Goal: Task Accomplishment & Management: Manage account settings

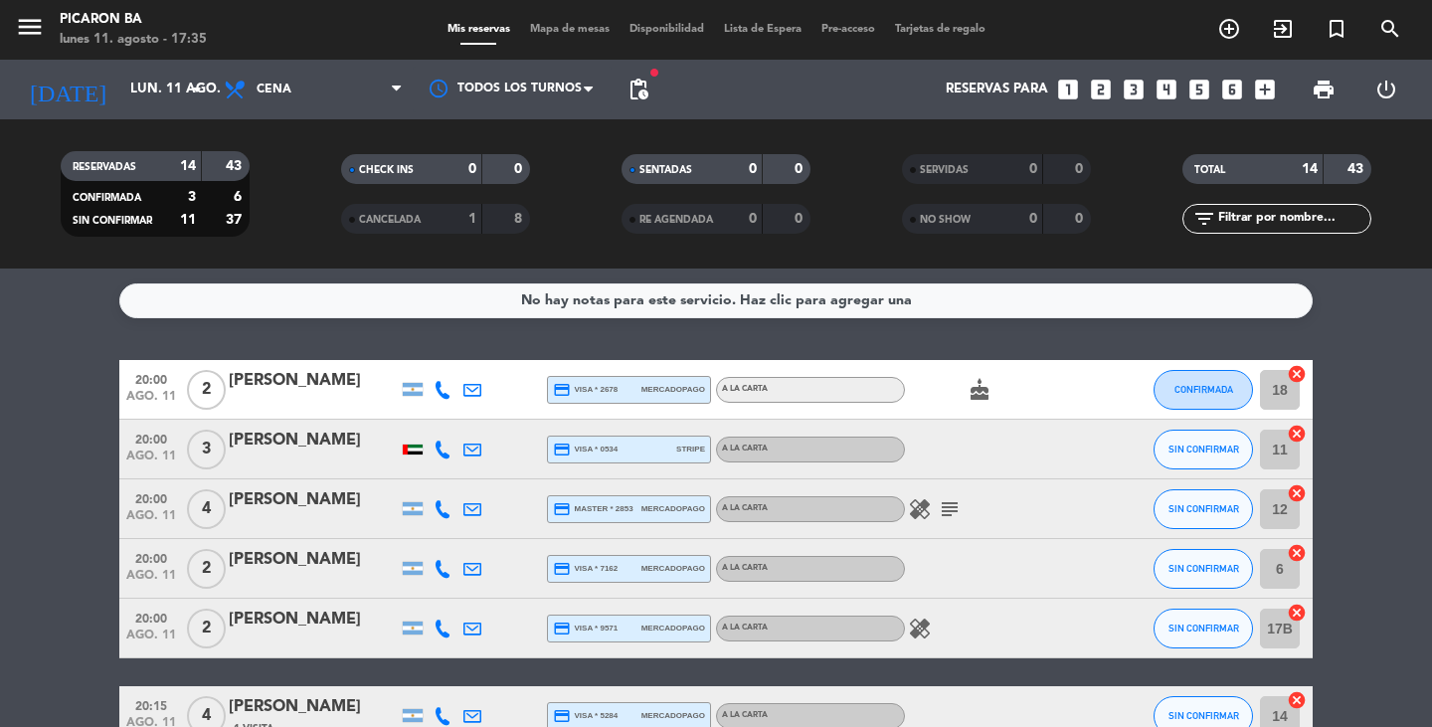
drag, startPoint x: 1878, startPoint y: 0, endPoint x: 444, endPoint y: 379, distance: 1482.8
drag, startPoint x: 444, startPoint y: 379, endPoint x: 968, endPoint y: 443, distance: 527.9
click at [968, 443] on div at bounding box center [994, 449] width 179 height 59
click at [436, 392] on icon at bounding box center [442, 390] width 18 height 18
click at [436, 447] on icon at bounding box center [442, 449] width 18 height 18
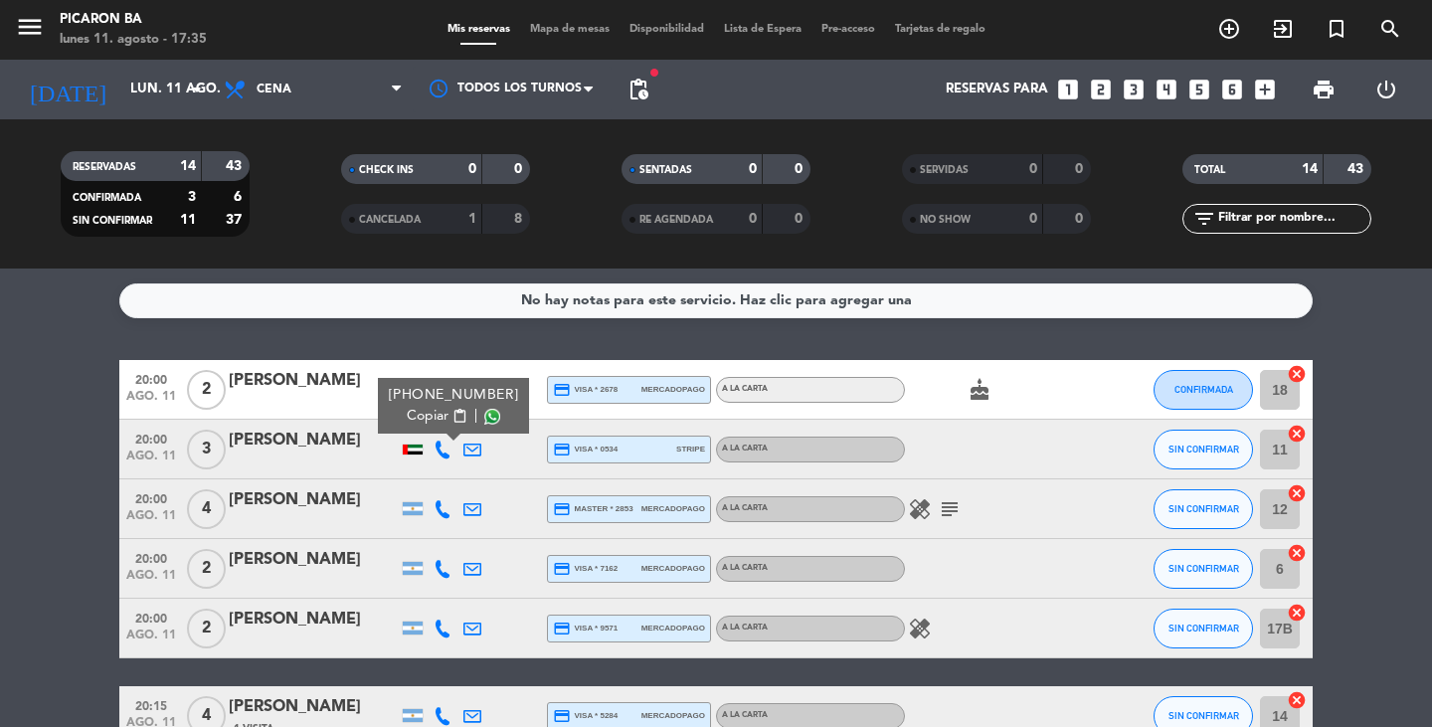
click at [441, 515] on icon at bounding box center [442, 509] width 18 height 18
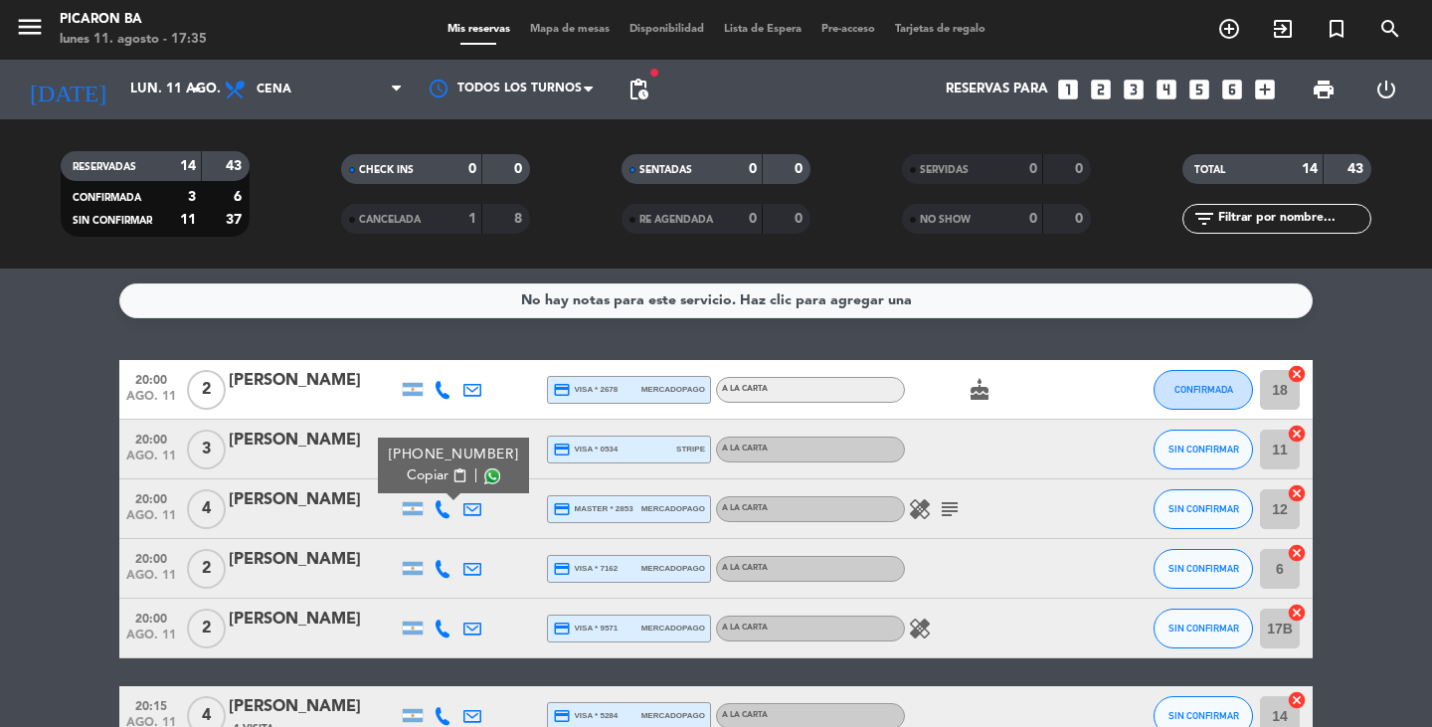
click at [442, 566] on icon at bounding box center [442, 569] width 18 height 18
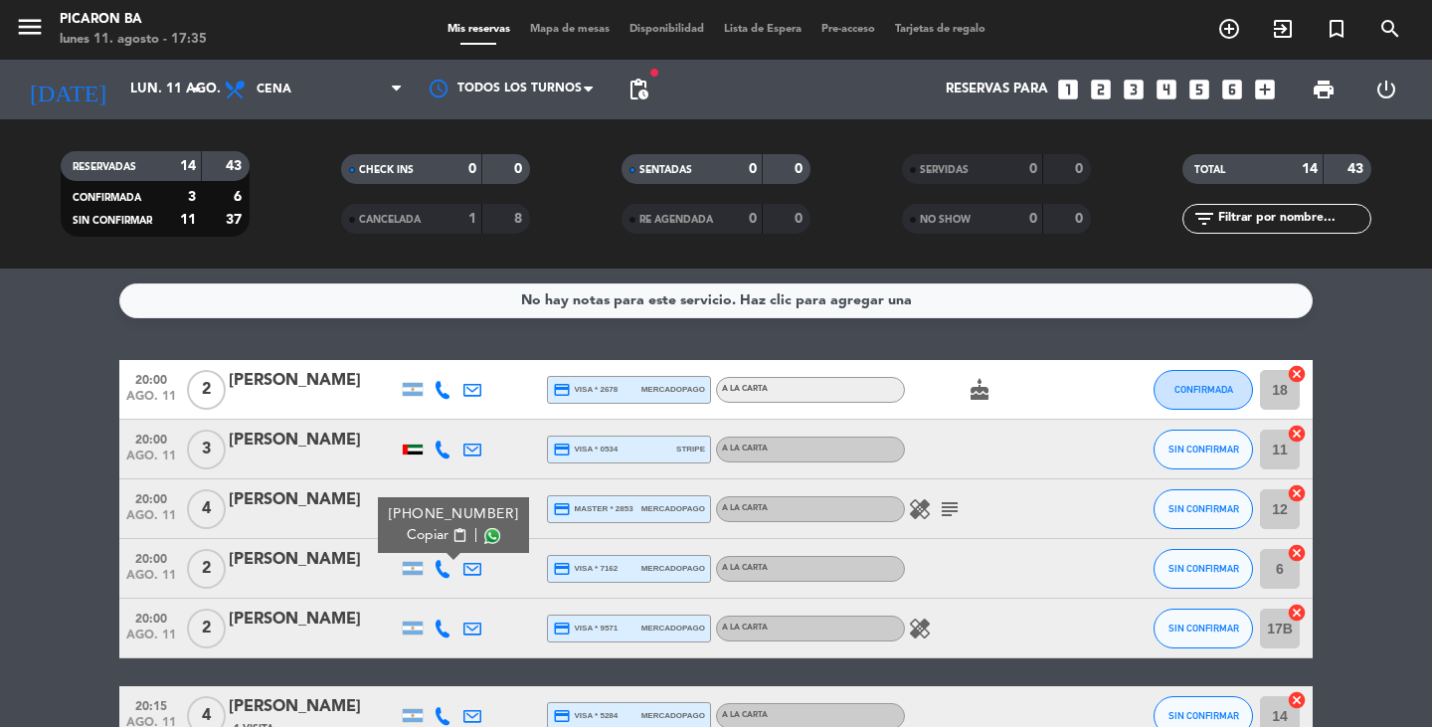
click at [442, 566] on icon at bounding box center [442, 569] width 18 height 18
click at [436, 626] on icon at bounding box center [442, 628] width 18 height 18
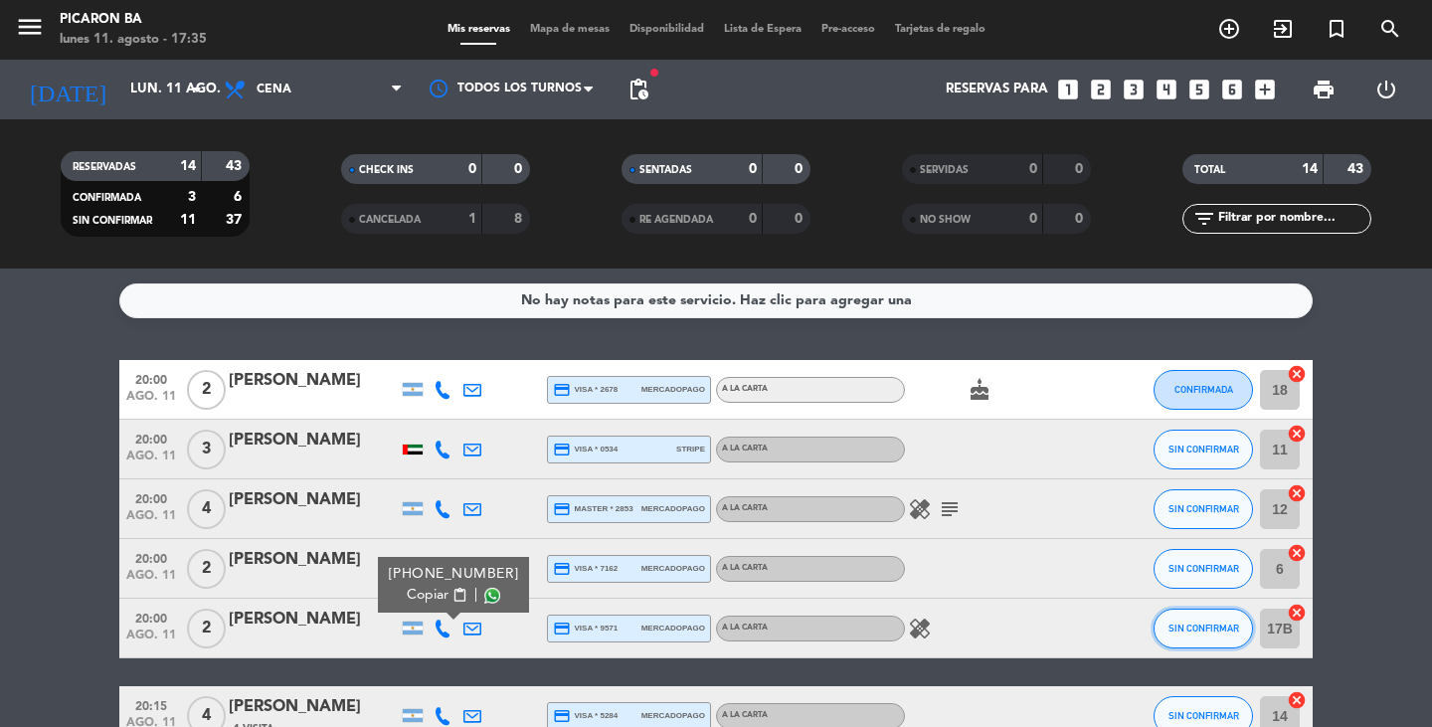
click at [1230, 620] on button "SIN CONFIRMAR" at bounding box center [1202, 628] width 99 height 40
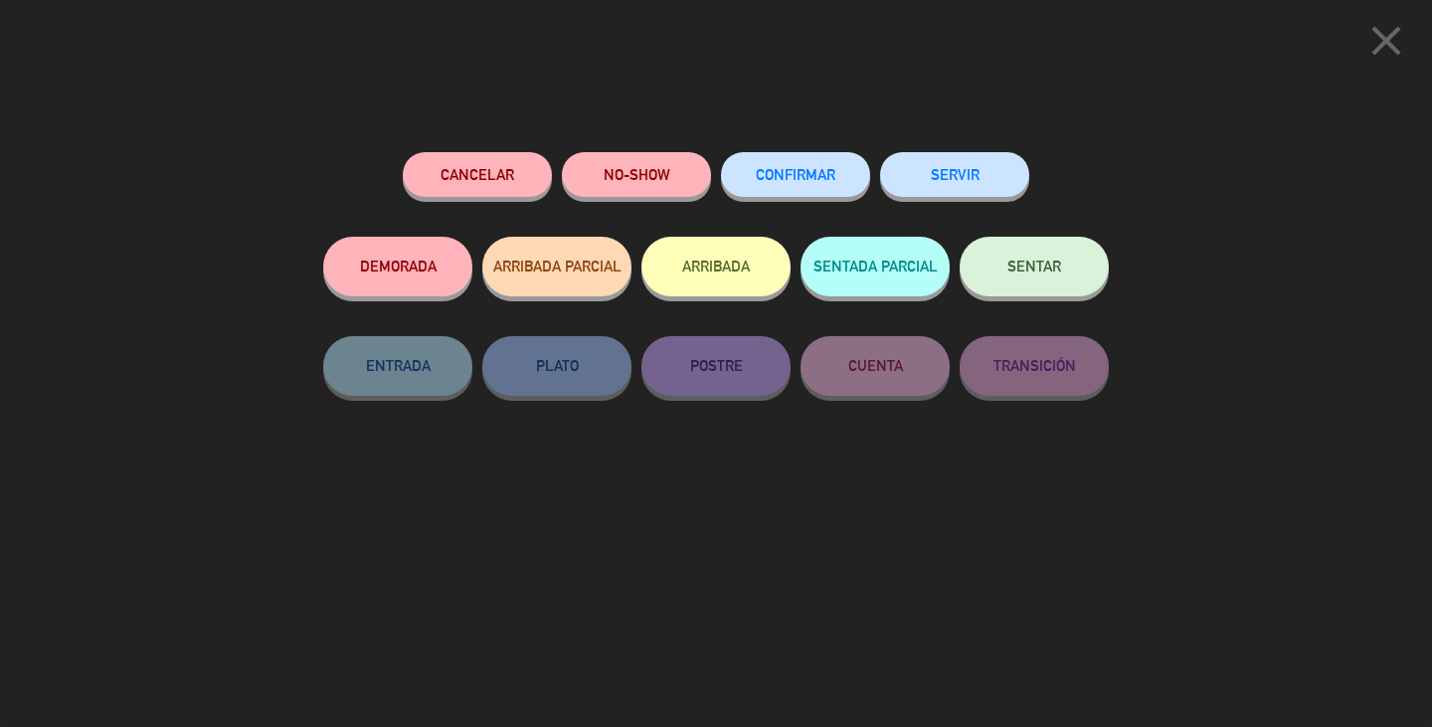
click at [837, 177] on button "CONFIRMAR" at bounding box center [795, 174] width 149 height 45
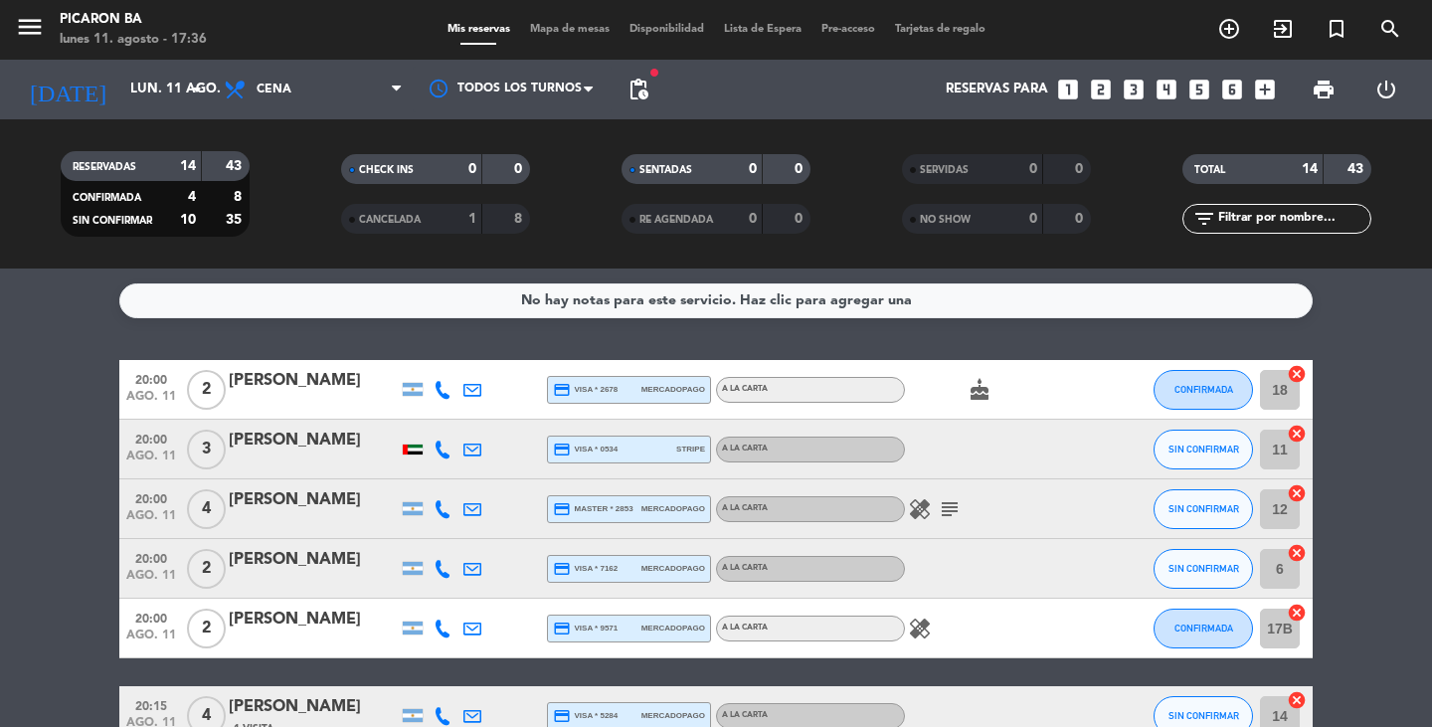
click at [440, 381] on icon at bounding box center [442, 390] width 18 height 18
click at [441, 558] on div at bounding box center [443, 568] width 30 height 59
click at [441, 566] on icon at bounding box center [442, 569] width 18 height 18
click at [1241, 575] on button "SIN CONFIRMAR" at bounding box center [1202, 569] width 99 height 40
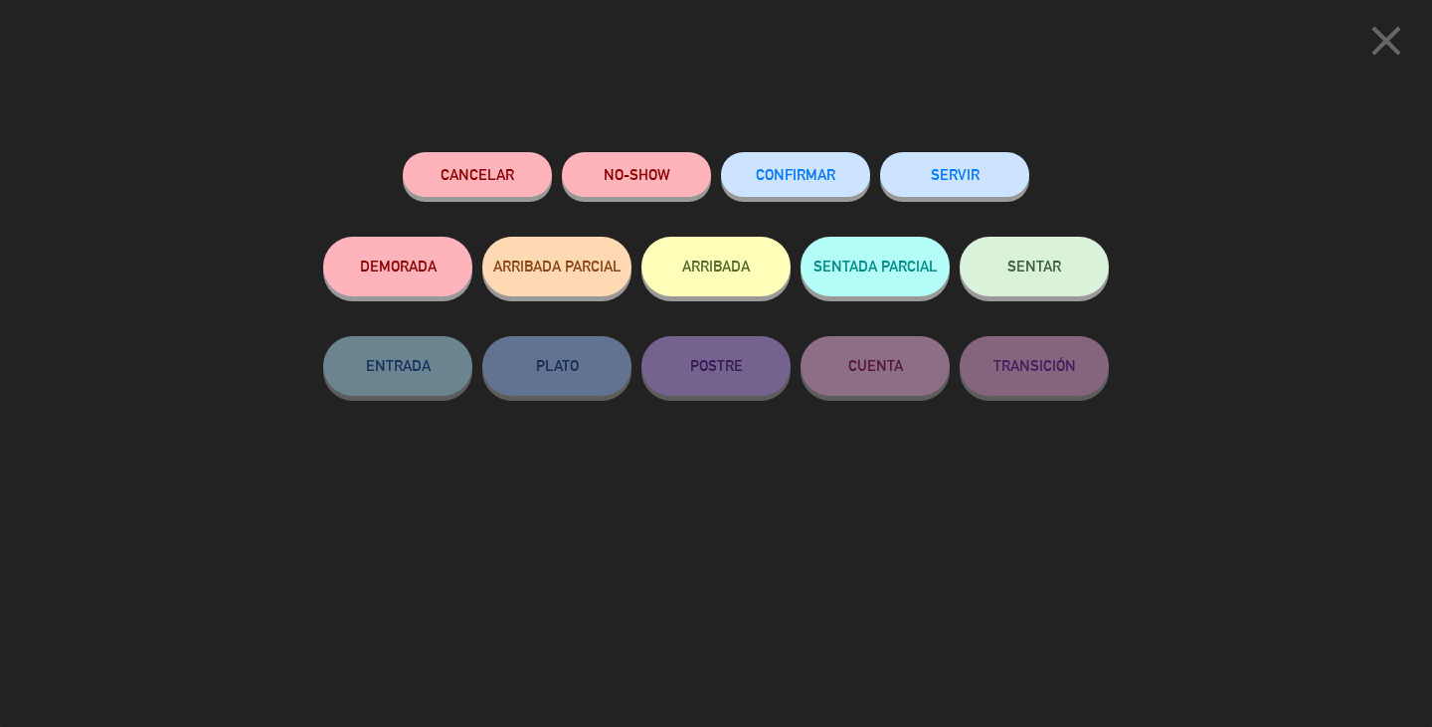
click at [776, 168] on button "CONFIRMAR" at bounding box center [795, 174] width 149 height 45
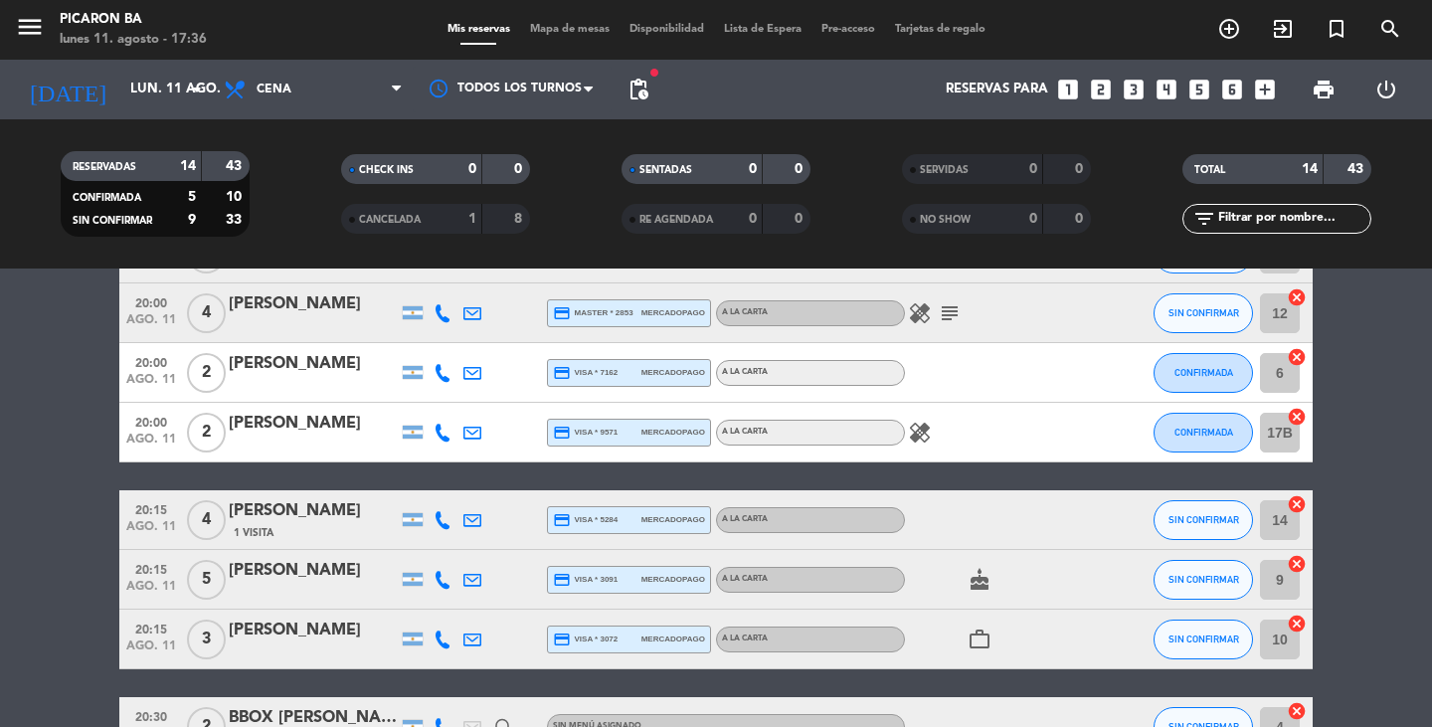
scroll to position [199, 0]
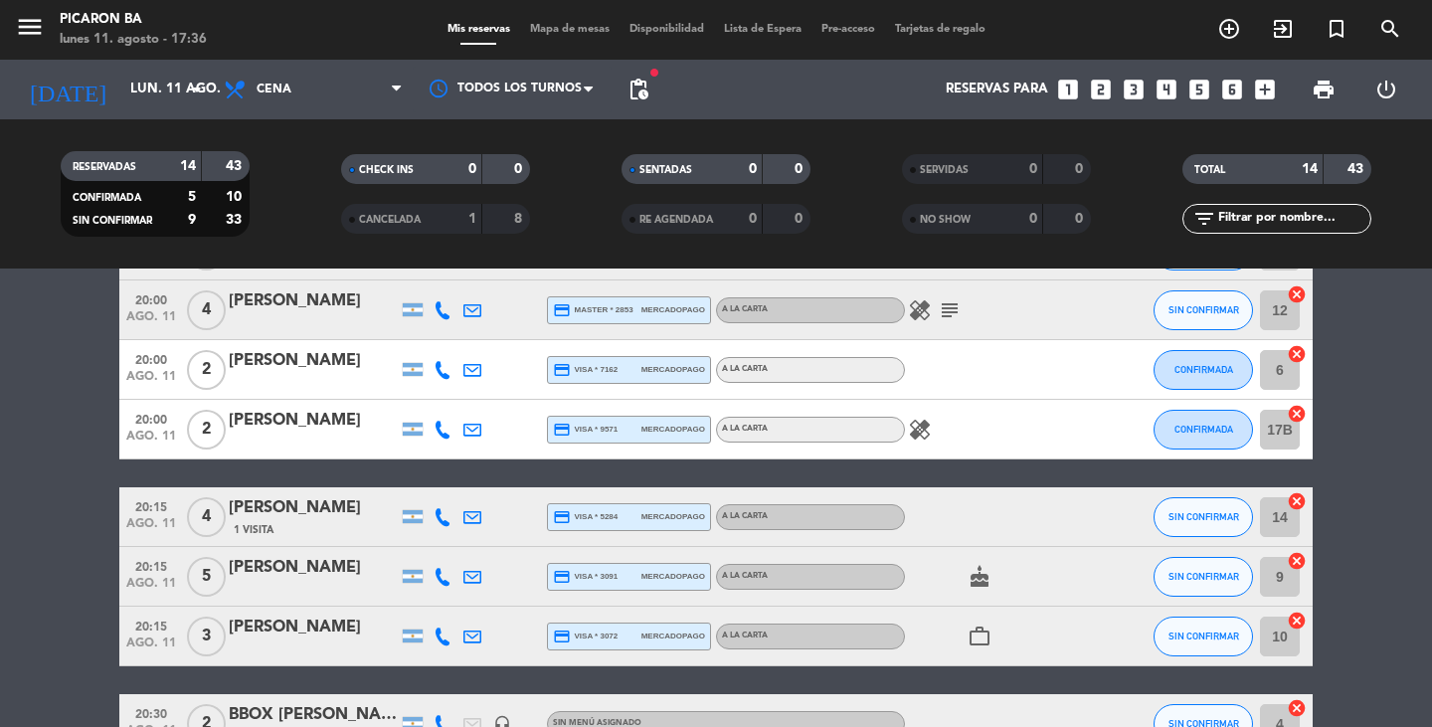
click at [449, 511] on icon at bounding box center [442, 517] width 18 height 18
click at [442, 570] on icon at bounding box center [442, 577] width 18 height 18
click at [434, 631] on icon at bounding box center [442, 636] width 18 height 18
click at [446, 521] on icon at bounding box center [442, 517] width 18 height 18
click at [1189, 523] on button "SIN CONFIRMAR" at bounding box center [1202, 517] width 99 height 40
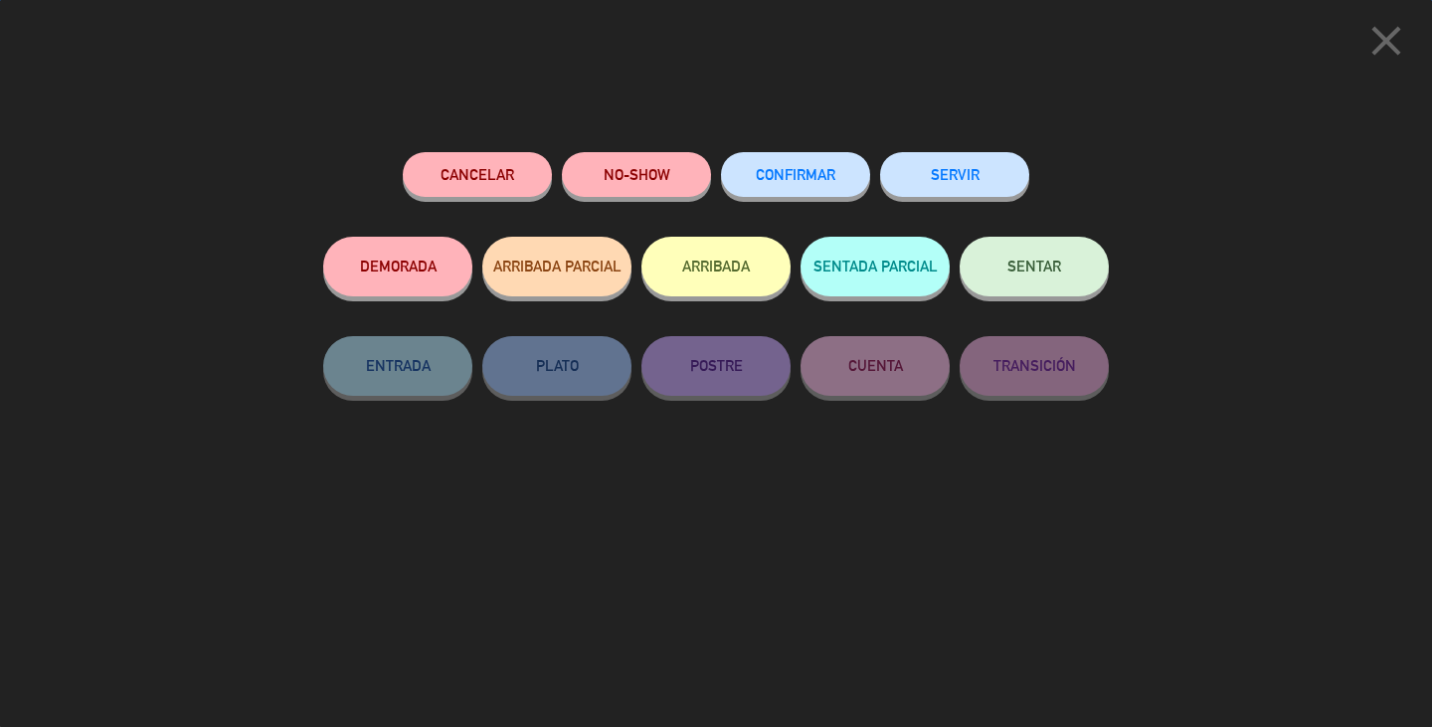
click at [757, 185] on button "CONFIRMAR" at bounding box center [795, 174] width 149 height 45
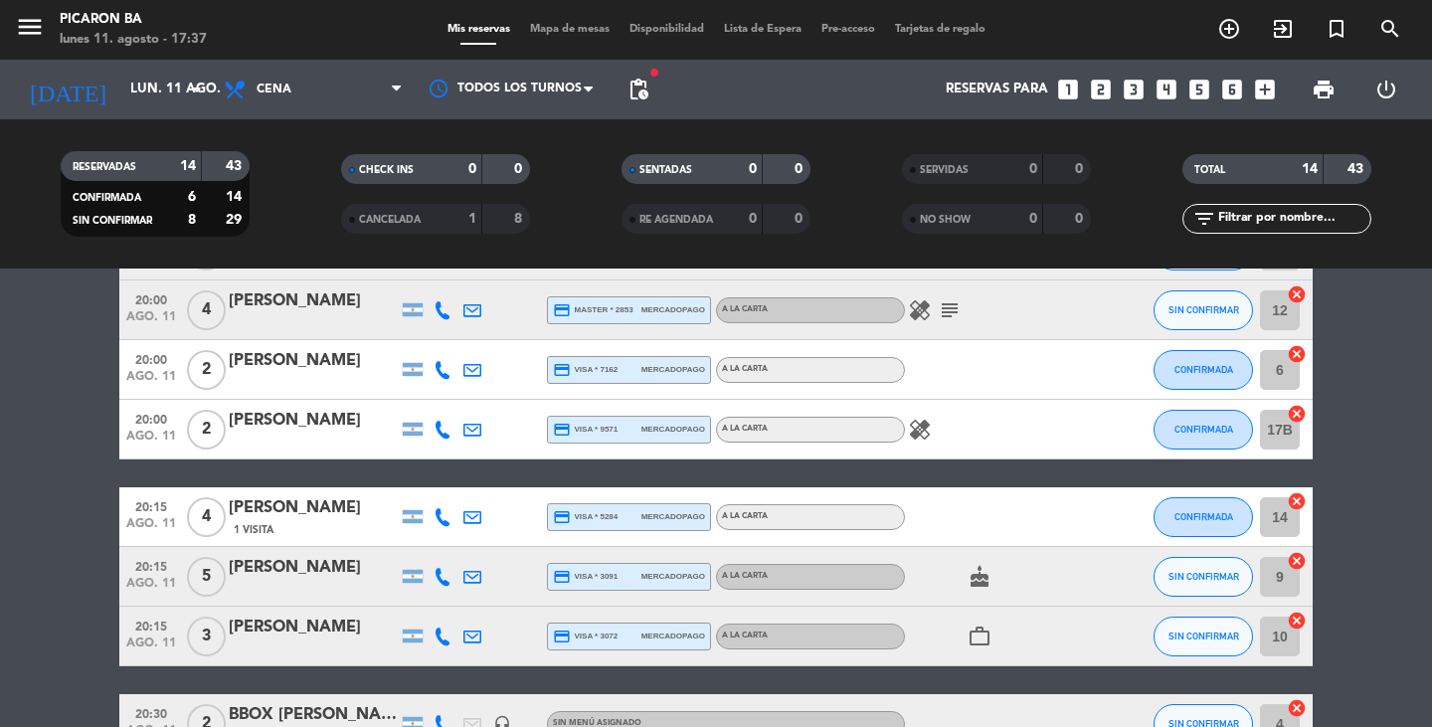
click at [1321, 488] on bookings-row "20:00 [DATE] 2 Constanza Aguero credit_card visa * 2678 mercadopago A LA CARTA …" at bounding box center [716, 620] width 1432 height 919
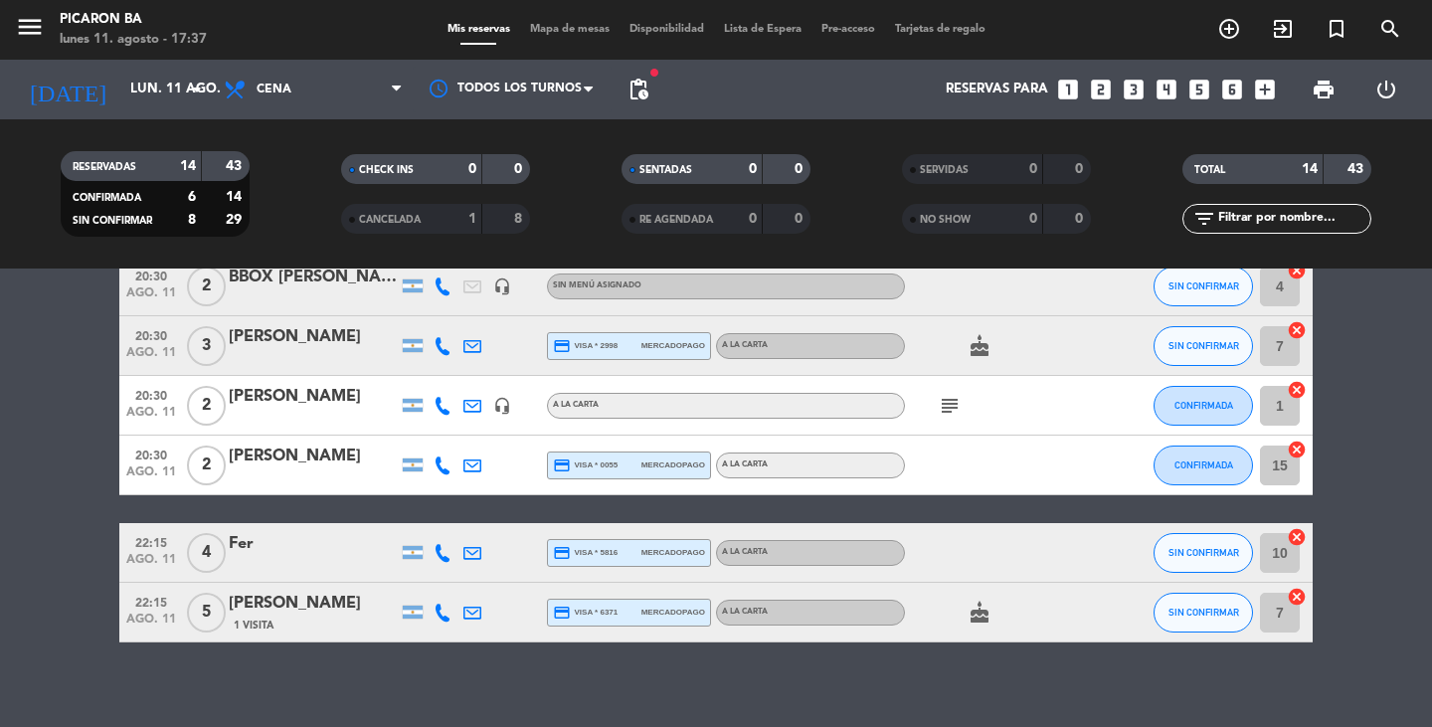
scroll to position [597, 0]
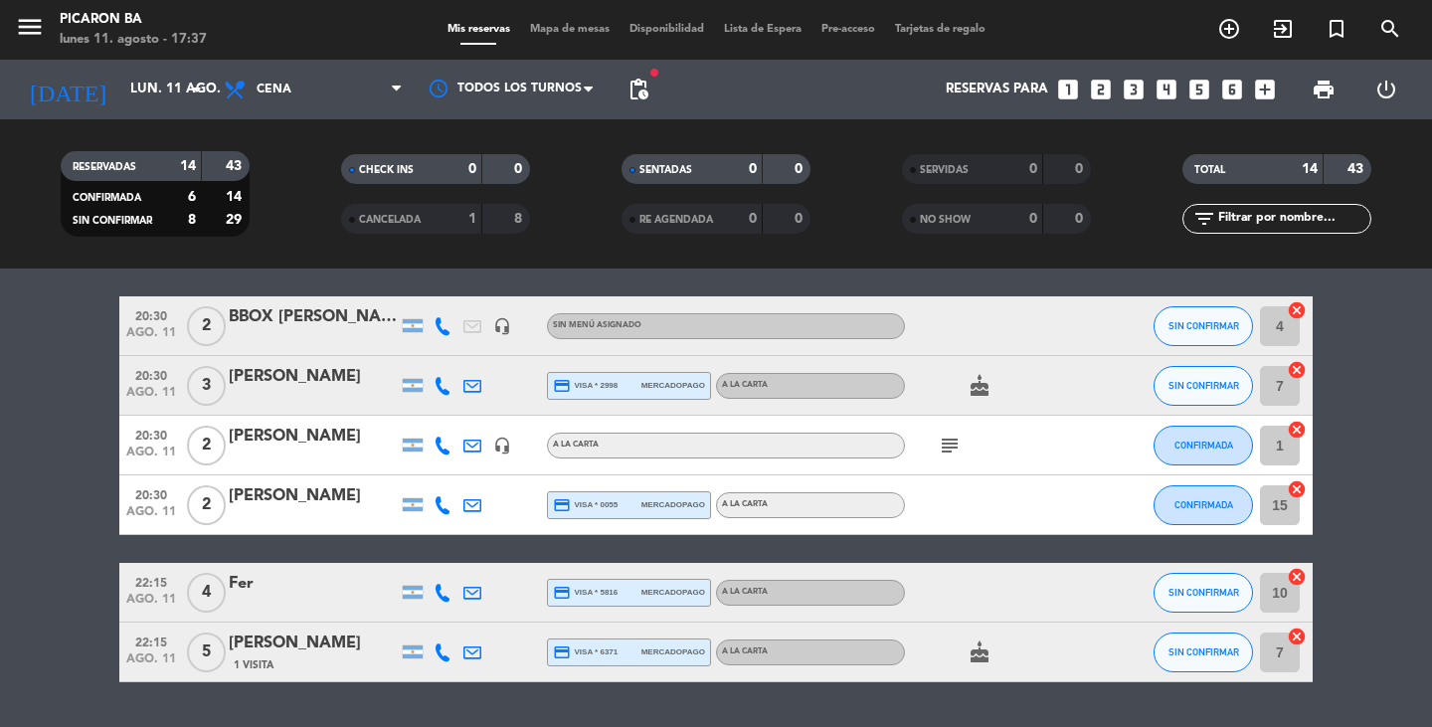
click at [444, 331] on icon at bounding box center [442, 326] width 18 height 18
click at [1171, 325] on span "SIN CONFIRMAR" at bounding box center [1203, 325] width 71 height 11
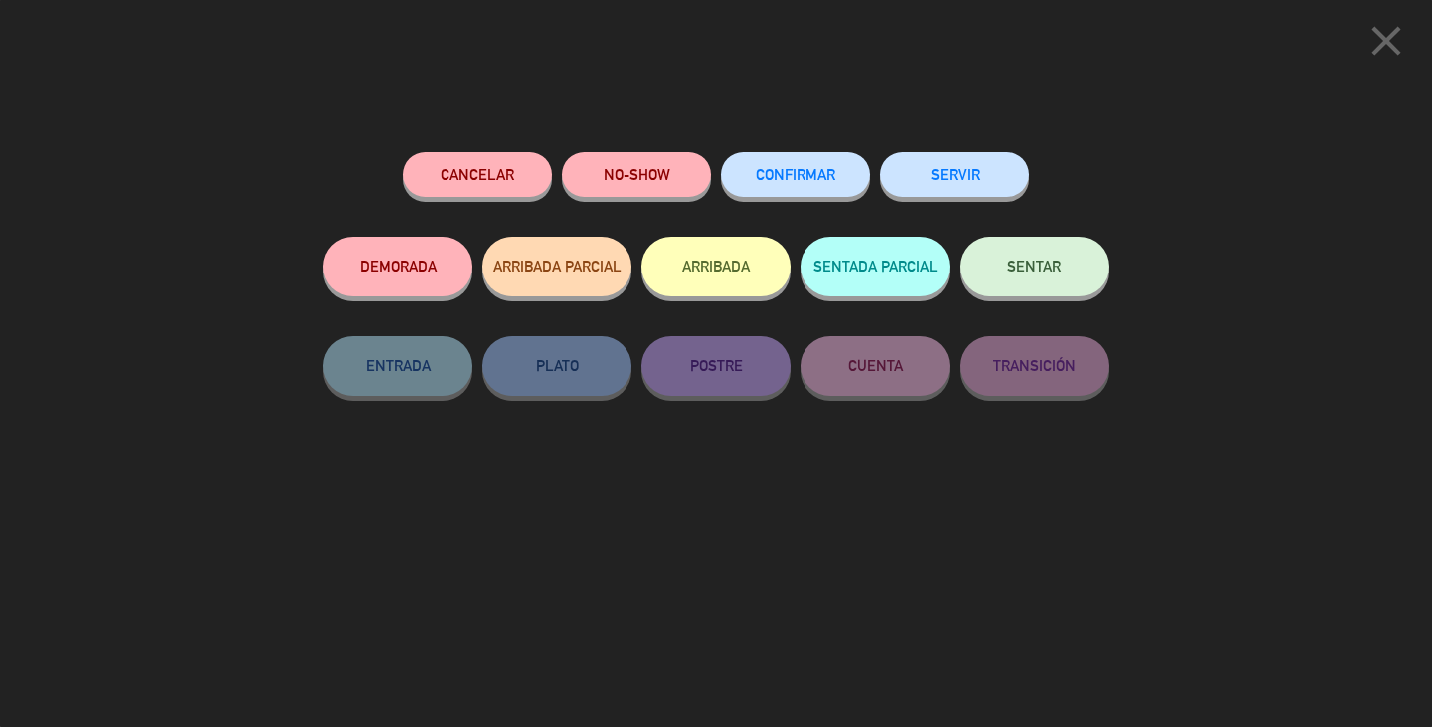
click at [850, 170] on button "CONFIRMAR" at bounding box center [795, 174] width 149 height 45
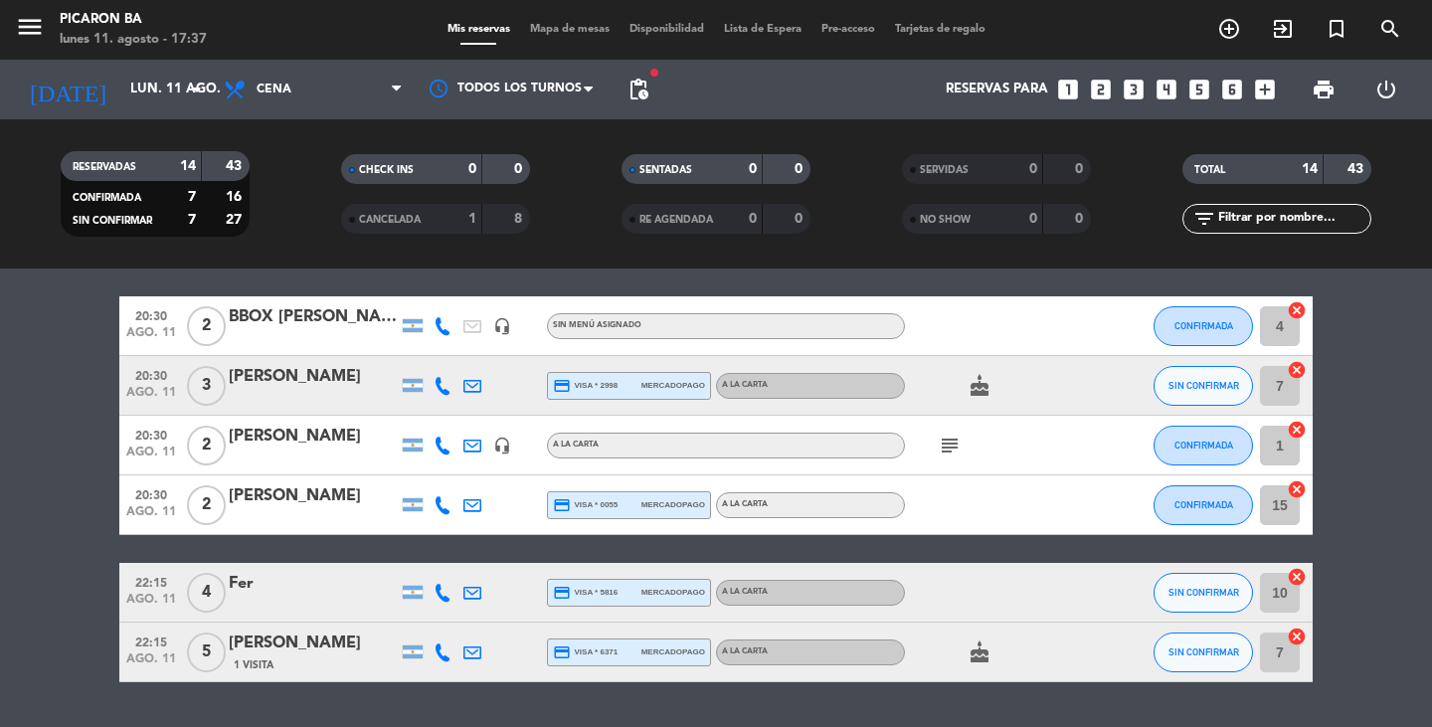
click at [449, 389] on icon at bounding box center [442, 386] width 18 height 18
click at [439, 439] on icon at bounding box center [442, 445] width 18 height 18
click at [1222, 436] on button "CONFIRMADA" at bounding box center [1202, 446] width 99 height 40
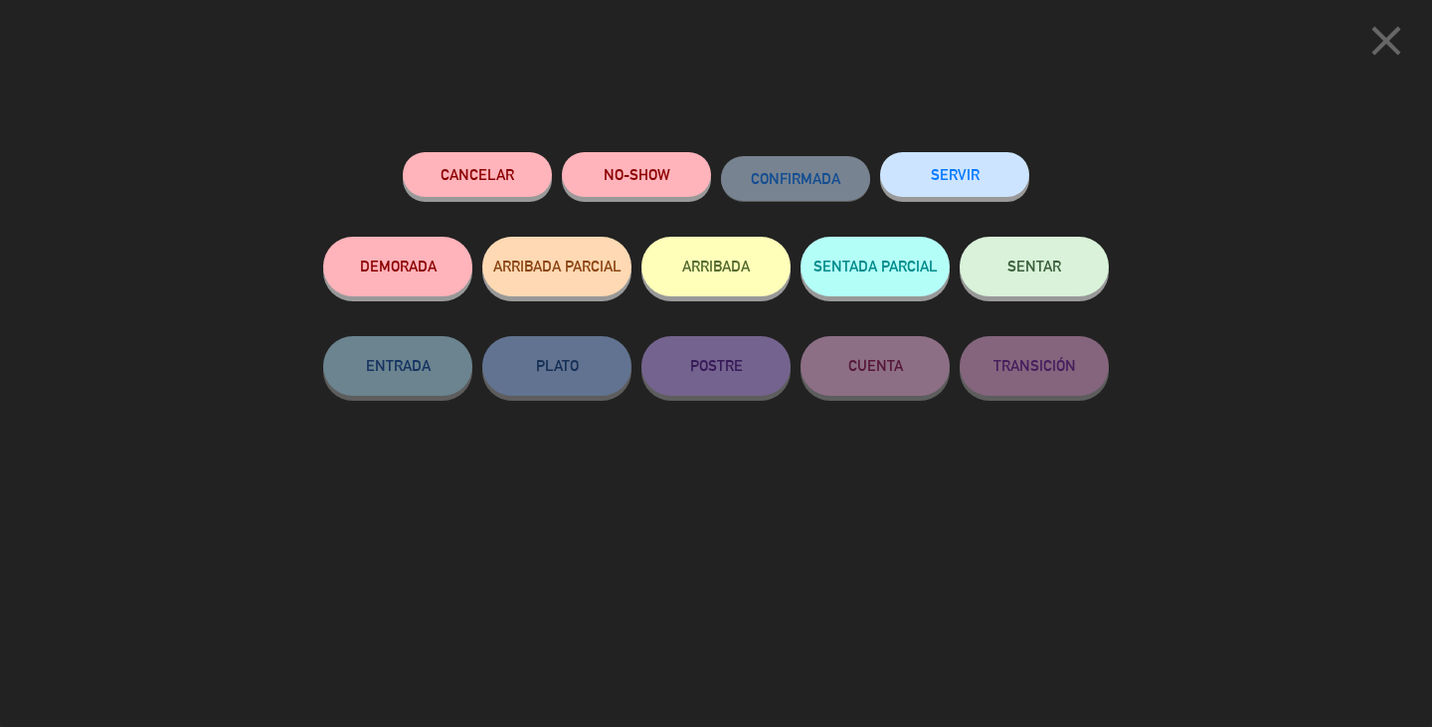
click at [1384, 34] on icon "close" at bounding box center [1386, 41] width 50 height 50
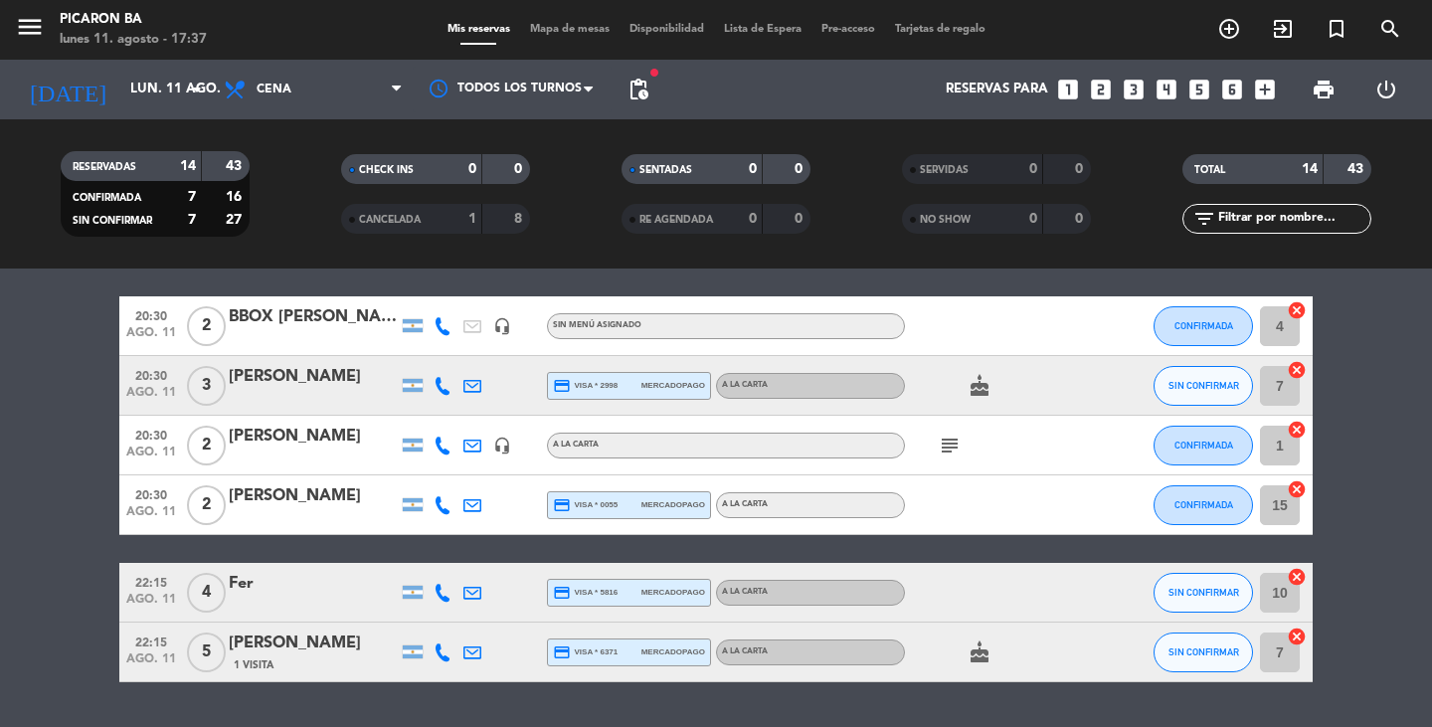
click at [447, 439] on icon at bounding box center [442, 445] width 18 height 18
click at [1416, 446] on bookings-row "20:00 [DATE] 2 Constanza Aguero credit_card visa * 2678 mercadopago A LA CARTA …" at bounding box center [716, 222] width 1432 height 919
click at [1405, 586] on bookings-row "20:00 [DATE] 2 Constanza Aguero credit_card visa * 2678 mercadopago A LA CARTA …" at bounding box center [716, 222] width 1432 height 919
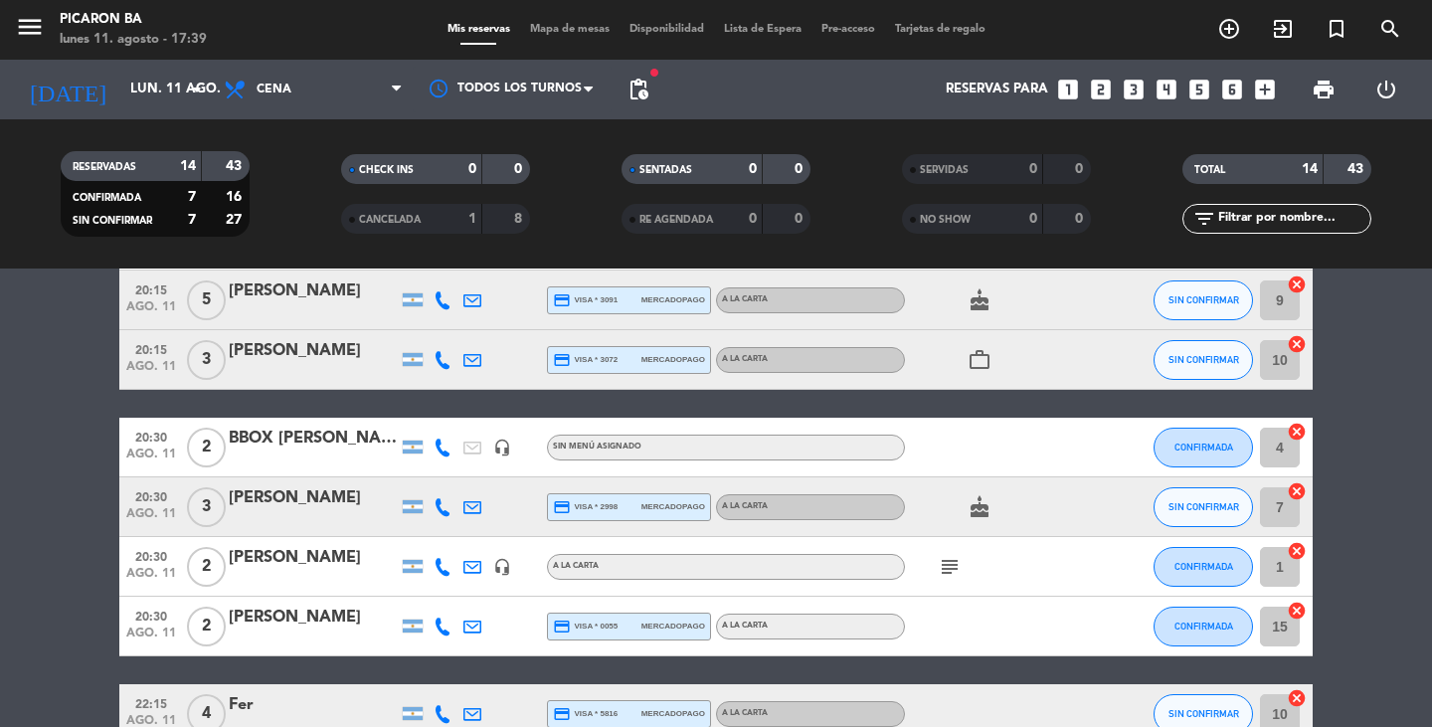
scroll to position [477, 0]
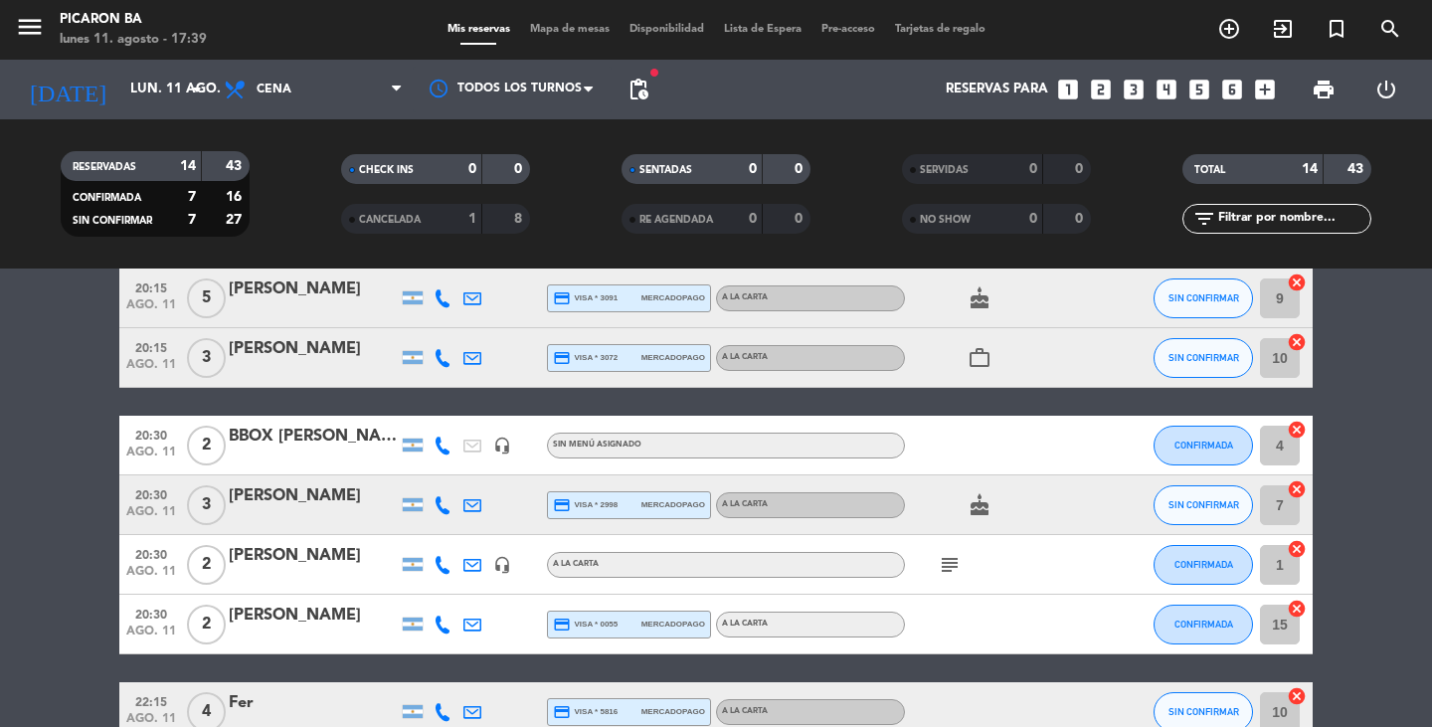
click at [439, 561] on icon at bounding box center [442, 565] width 18 height 18
click at [435, 444] on icon at bounding box center [442, 445] width 18 height 18
click at [448, 507] on icon at bounding box center [442, 505] width 18 height 18
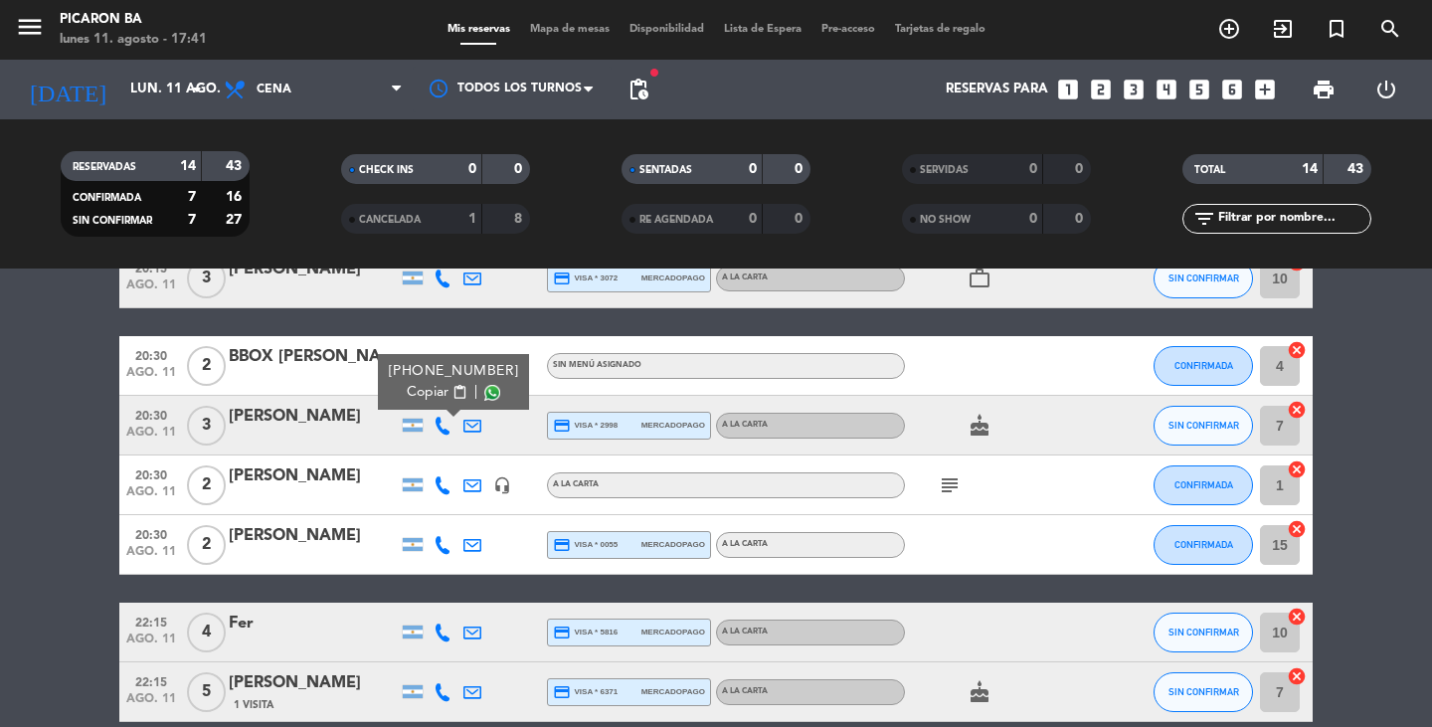
scroll to position [597, 0]
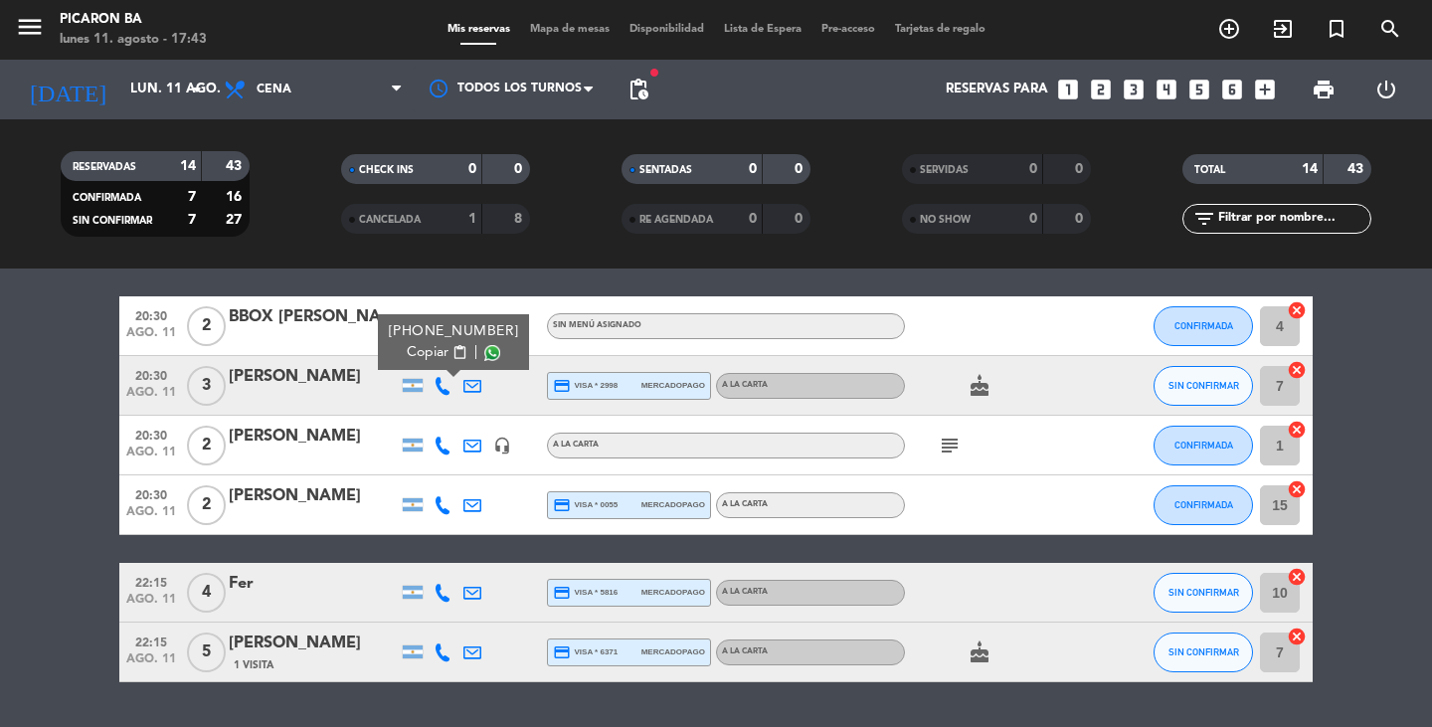
click at [449, 598] on icon at bounding box center [442, 593] width 18 height 18
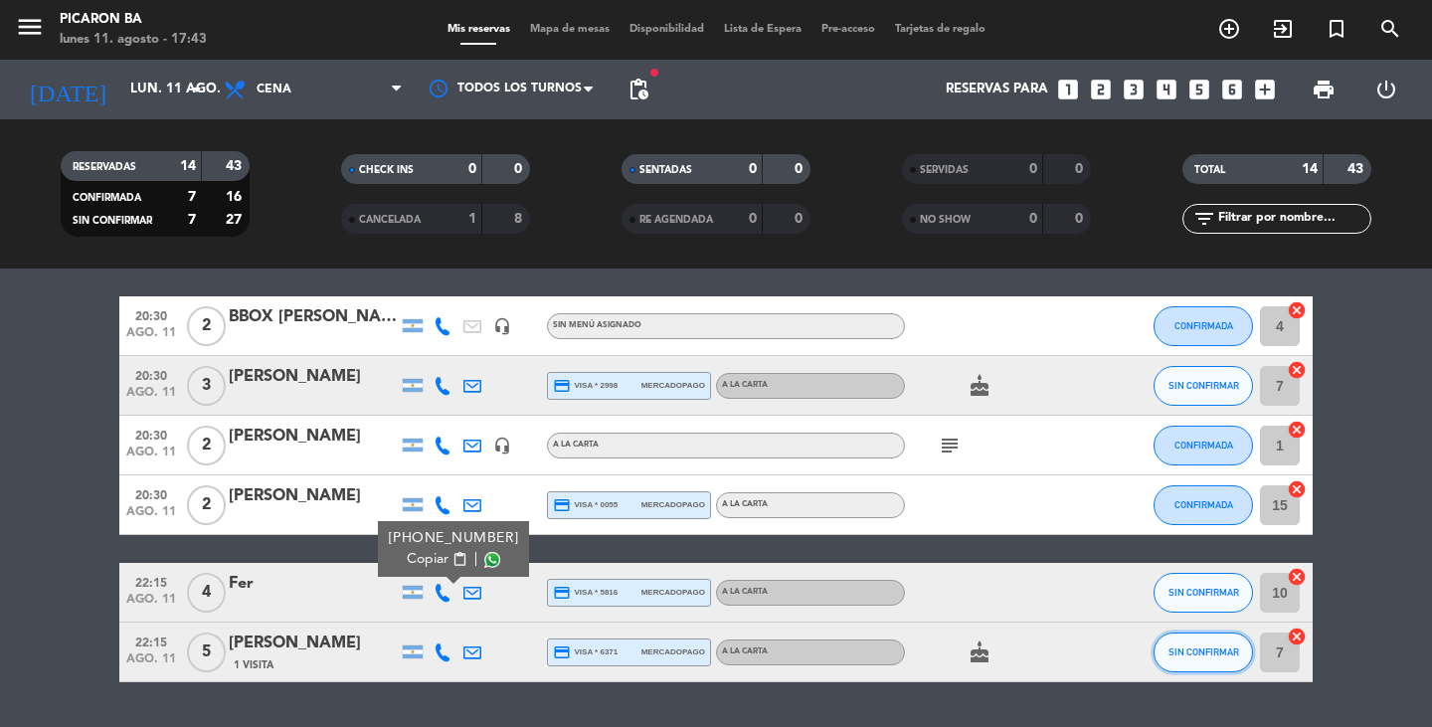
click at [1197, 639] on button "SIN CONFIRMAR" at bounding box center [1202, 652] width 99 height 40
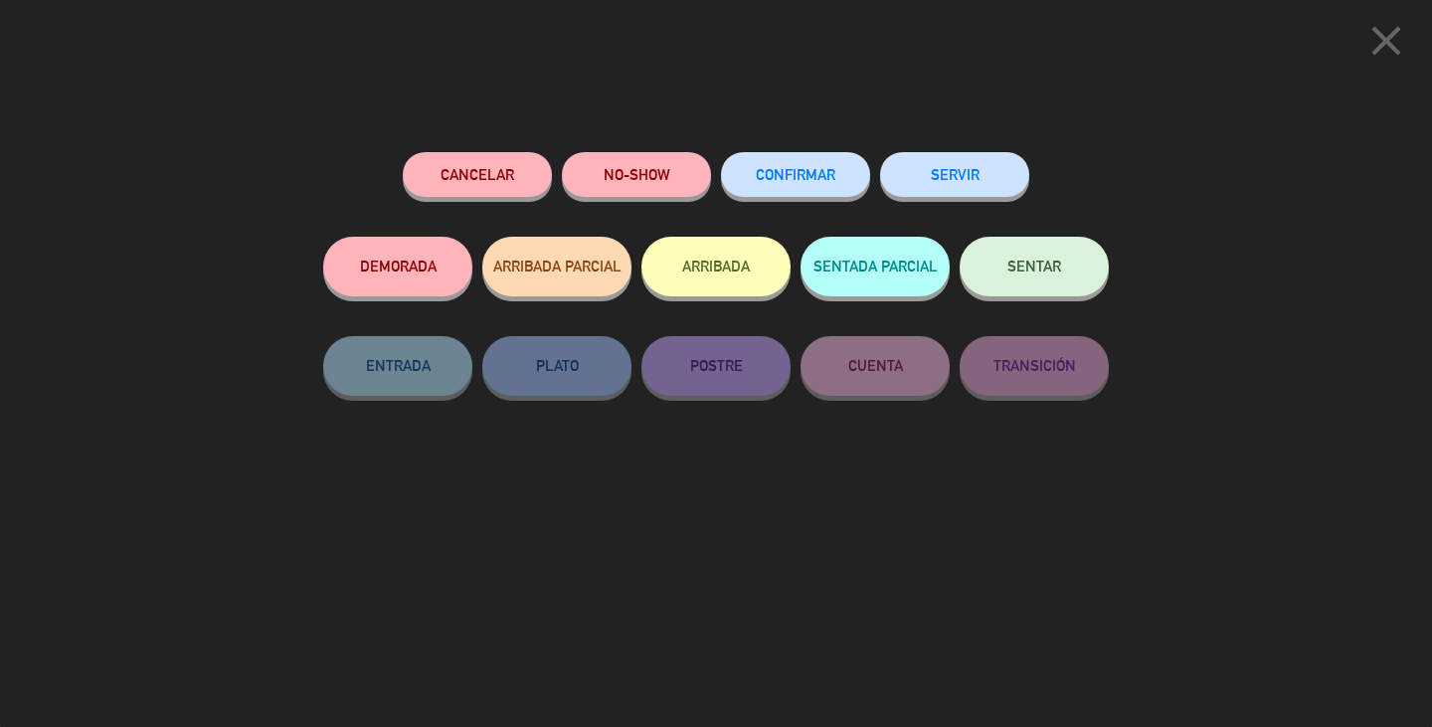
click at [795, 172] on span "CONFIRMAR" at bounding box center [796, 174] width 80 height 17
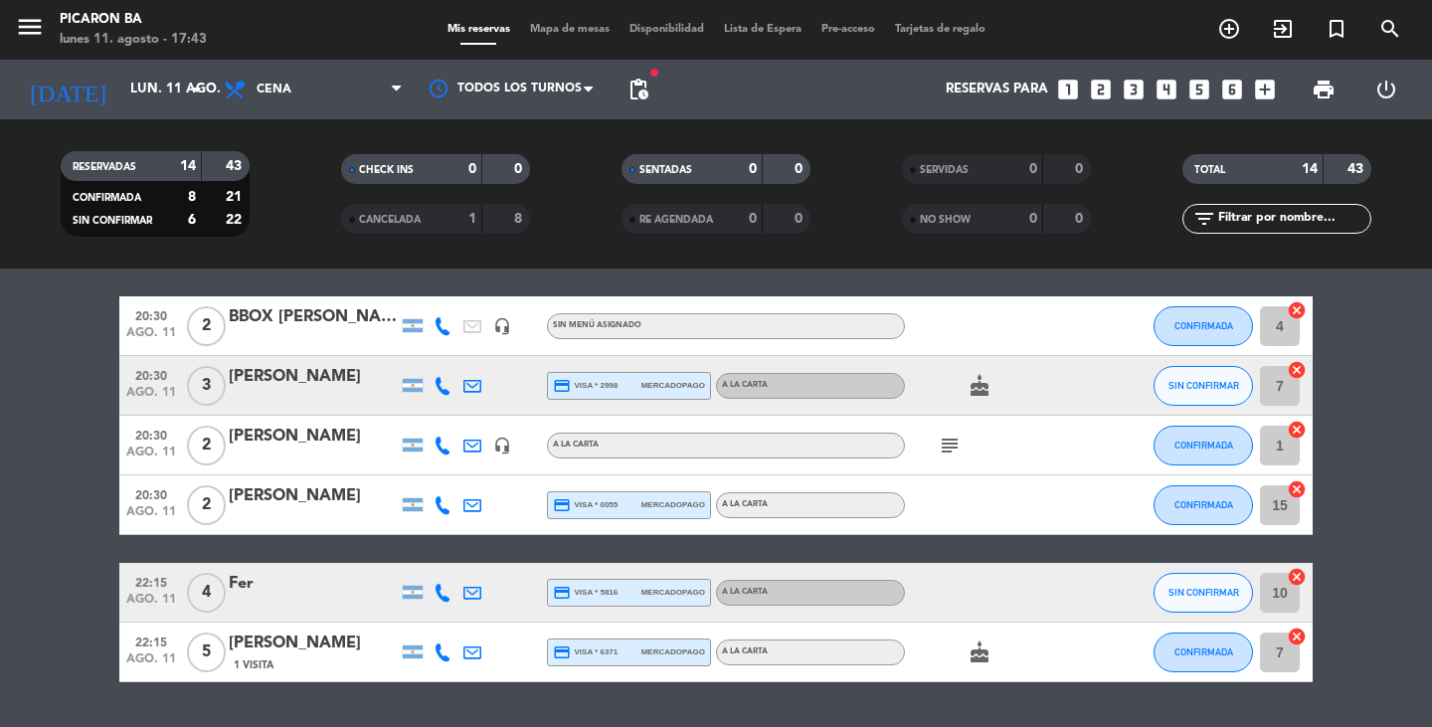
click at [438, 592] on icon at bounding box center [442, 593] width 18 height 18
click at [1189, 592] on span "SIN CONFIRMAR" at bounding box center [1203, 592] width 71 height 11
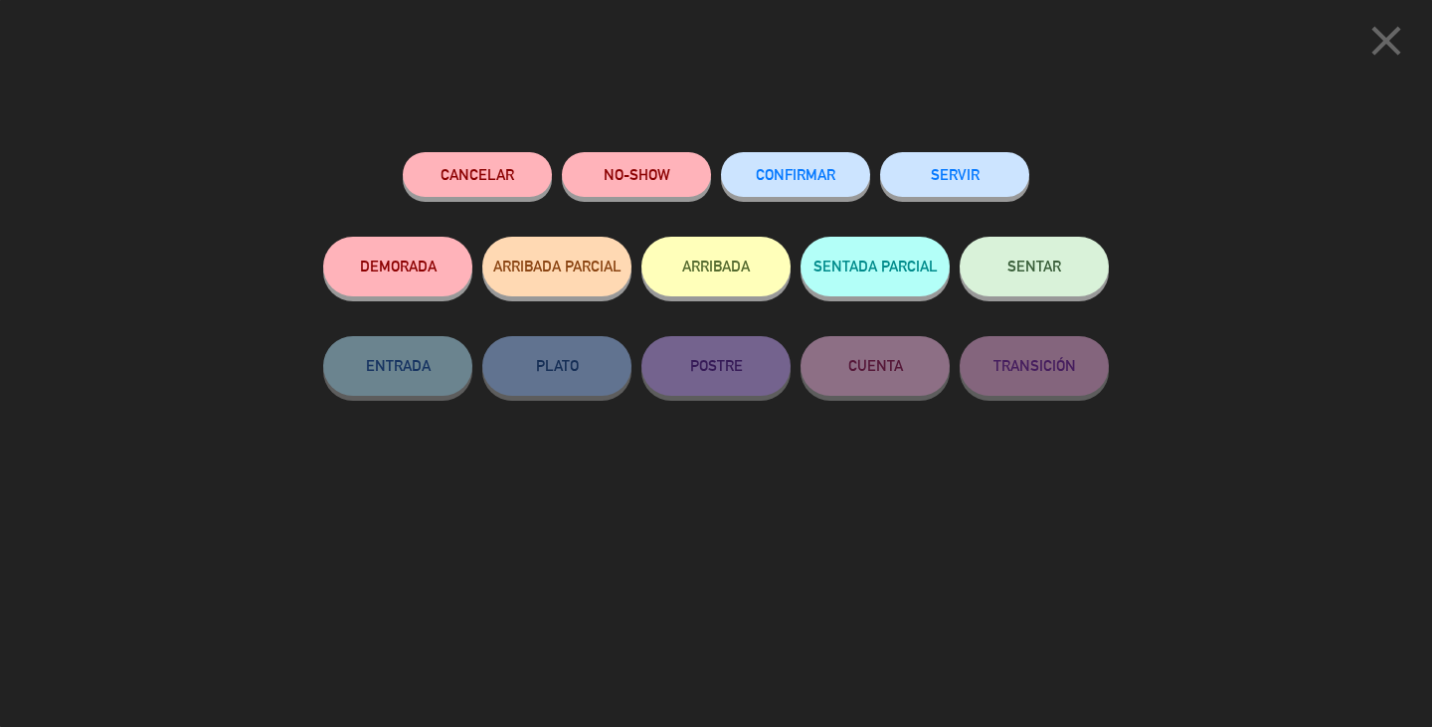
click at [854, 181] on button "CONFIRMAR" at bounding box center [795, 174] width 149 height 45
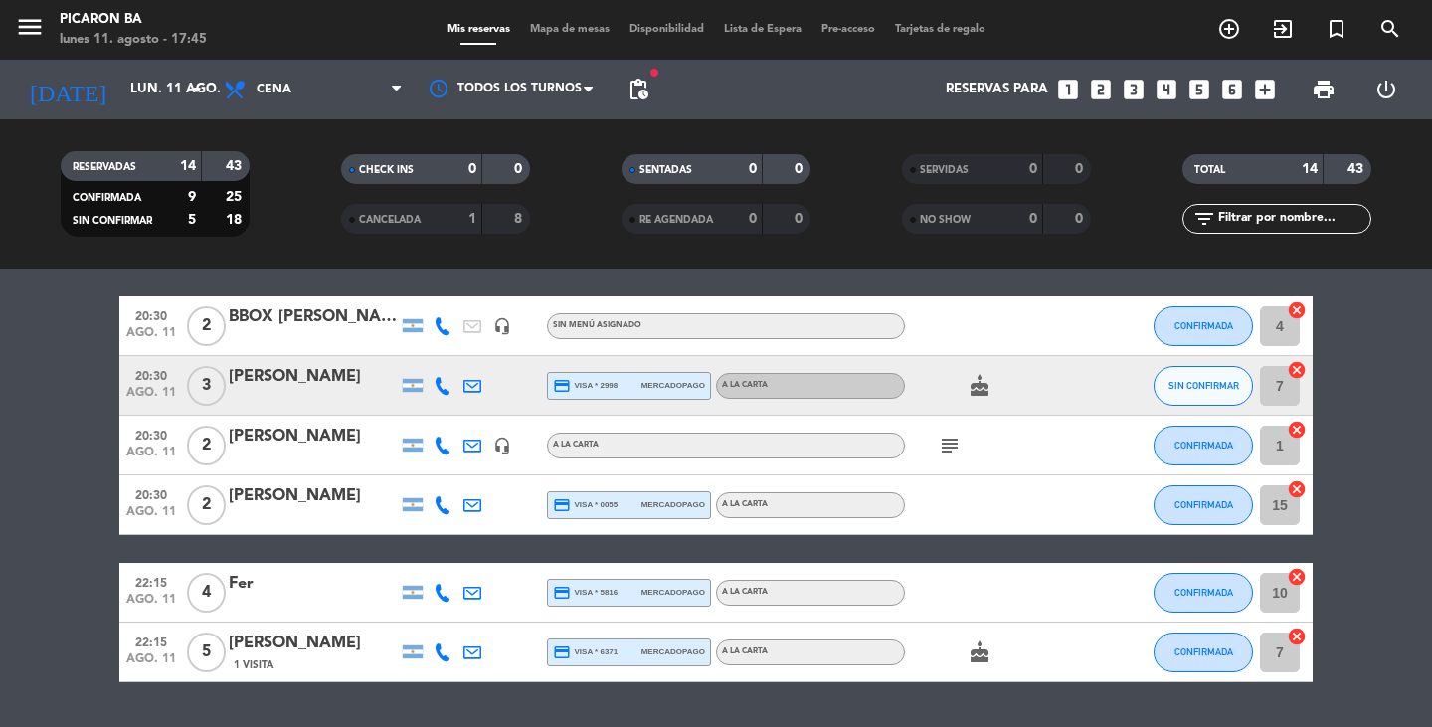
click at [1320, 437] on bookings-row "20:00 [DATE] 2 Constanza Aguero credit_card visa * 2678 mercadopago A LA CARTA …" at bounding box center [716, 222] width 1432 height 919
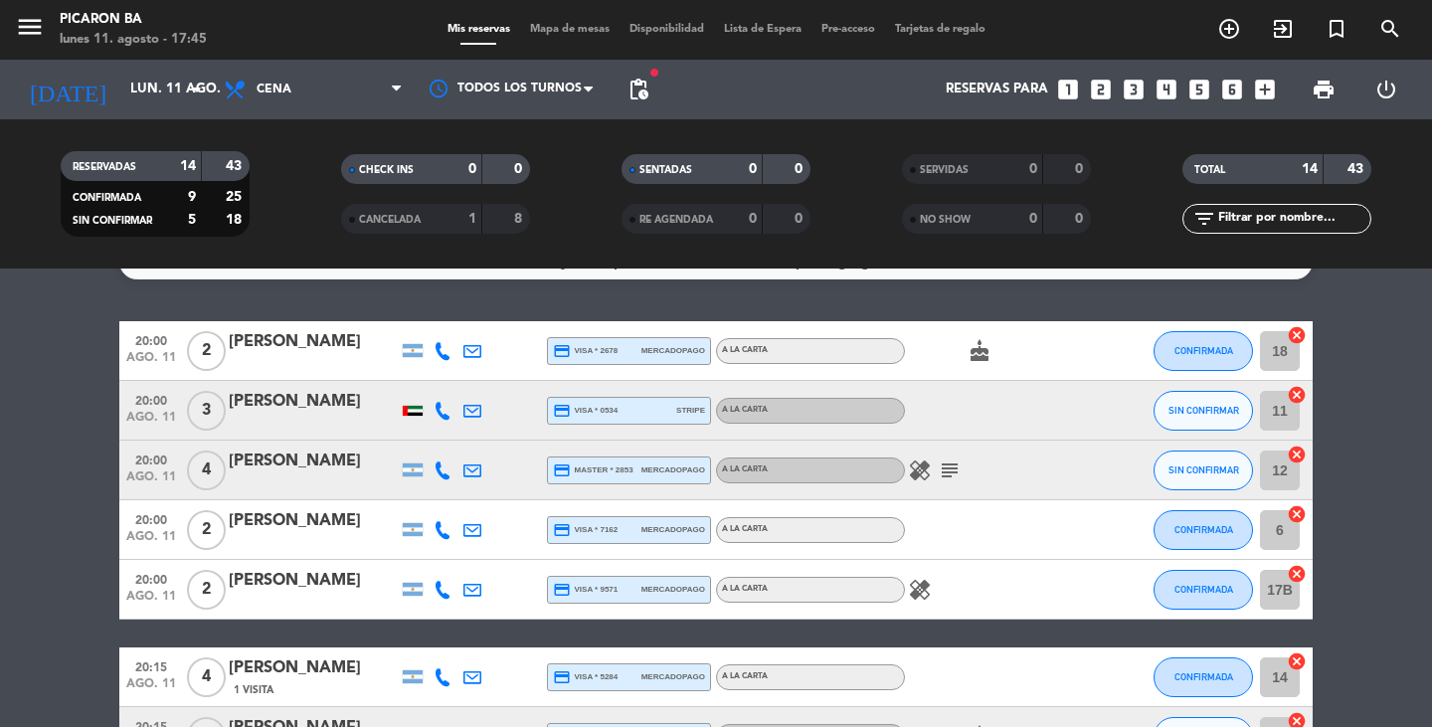
scroll to position [0, 0]
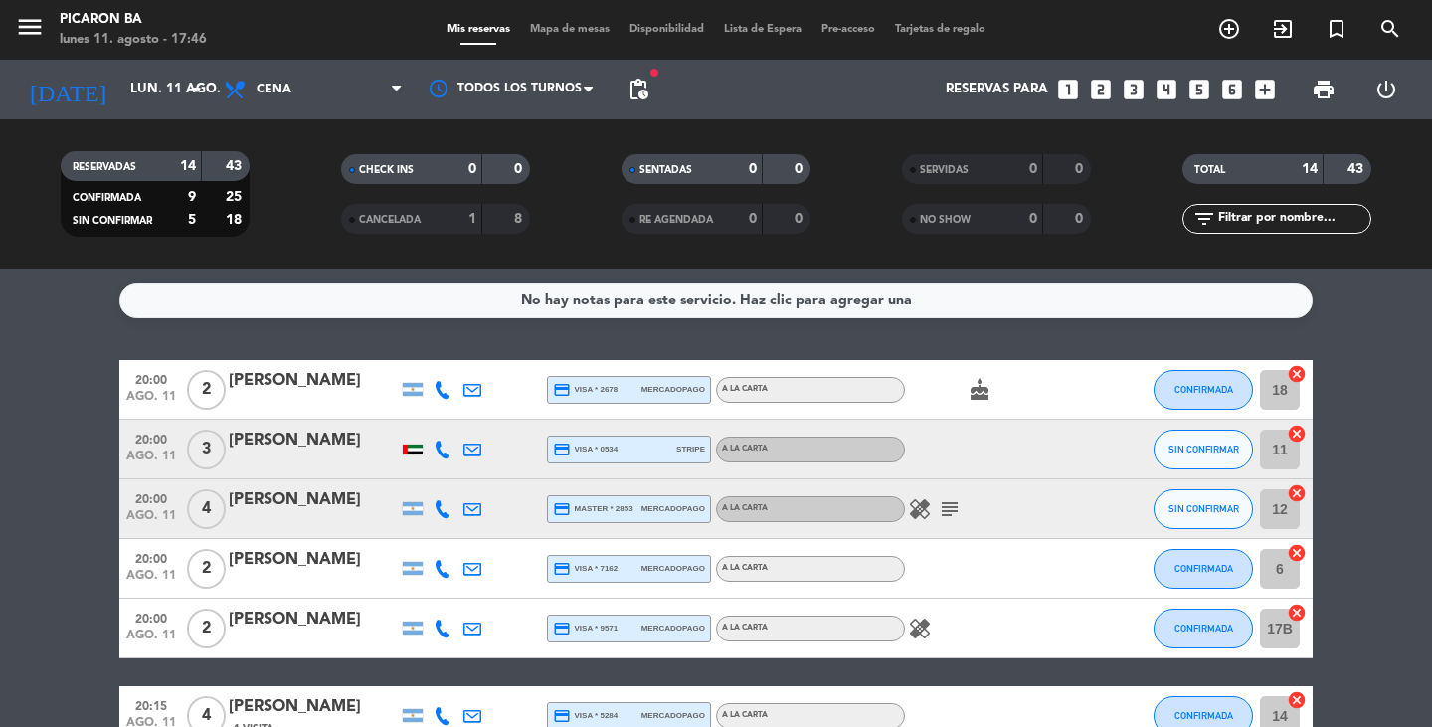
click at [440, 504] on icon at bounding box center [442, 509] width 18 height 18
click at [508, 554] on div at bounding box center [502, 568] width 30 height 59
click at [440, 441] on icon at bounding box center [442, 449] width 18 height 18
click at [439, 566] on icon at bounding box center [442, 569] width 18 height 18
click at [432, 618] on div at bounding box center [443, 628] width 30 height 59
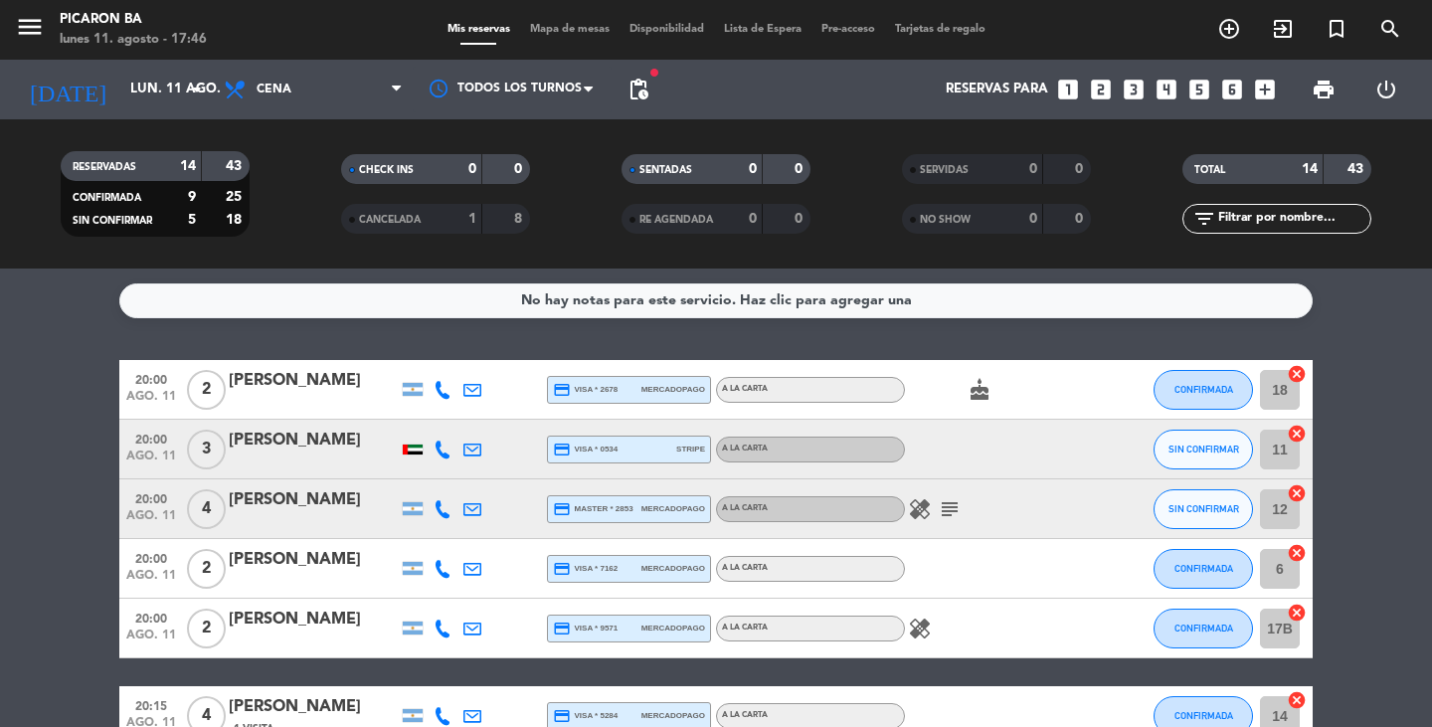
click at [437, 627] on icon at bounding box center [442, 628] width 18 height 18
click at [445, 386] on icon at bounding box center [442, 390] width 18 height 18
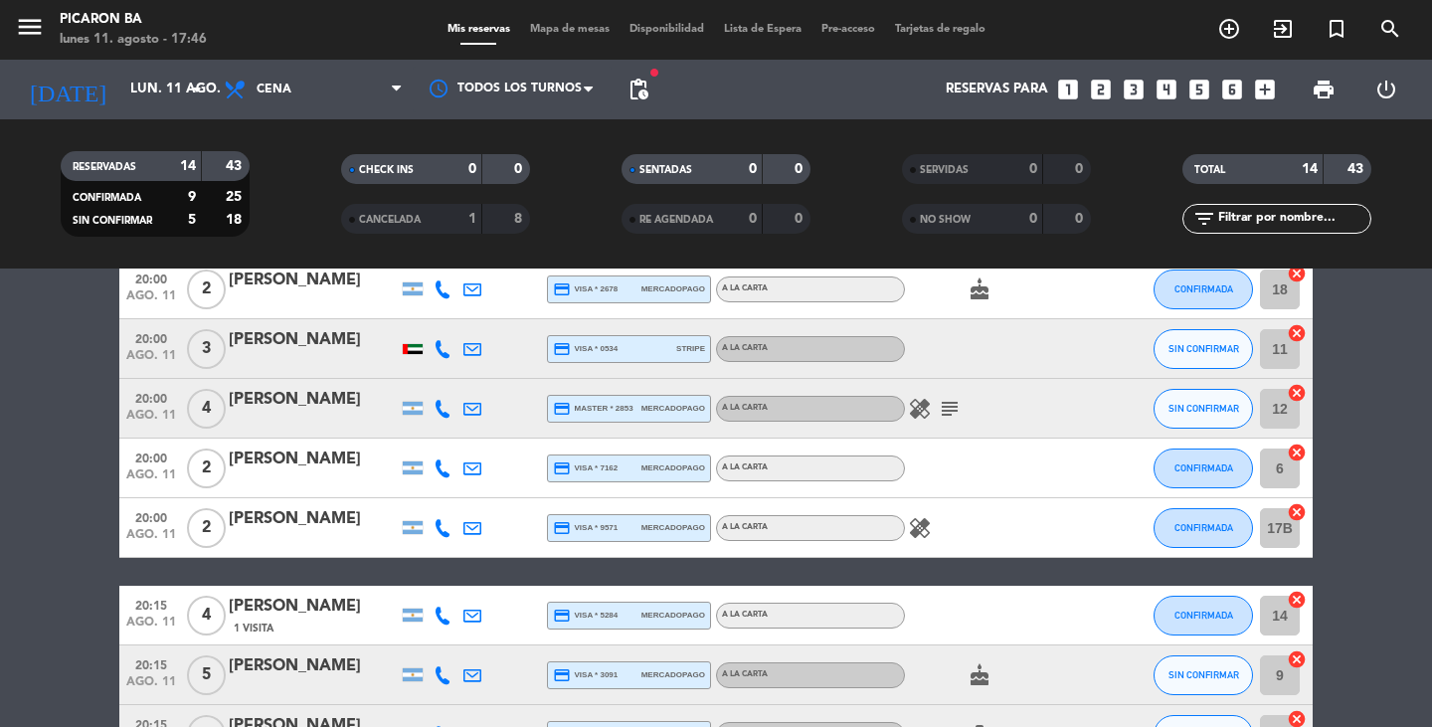
scroll to position [199, 0]
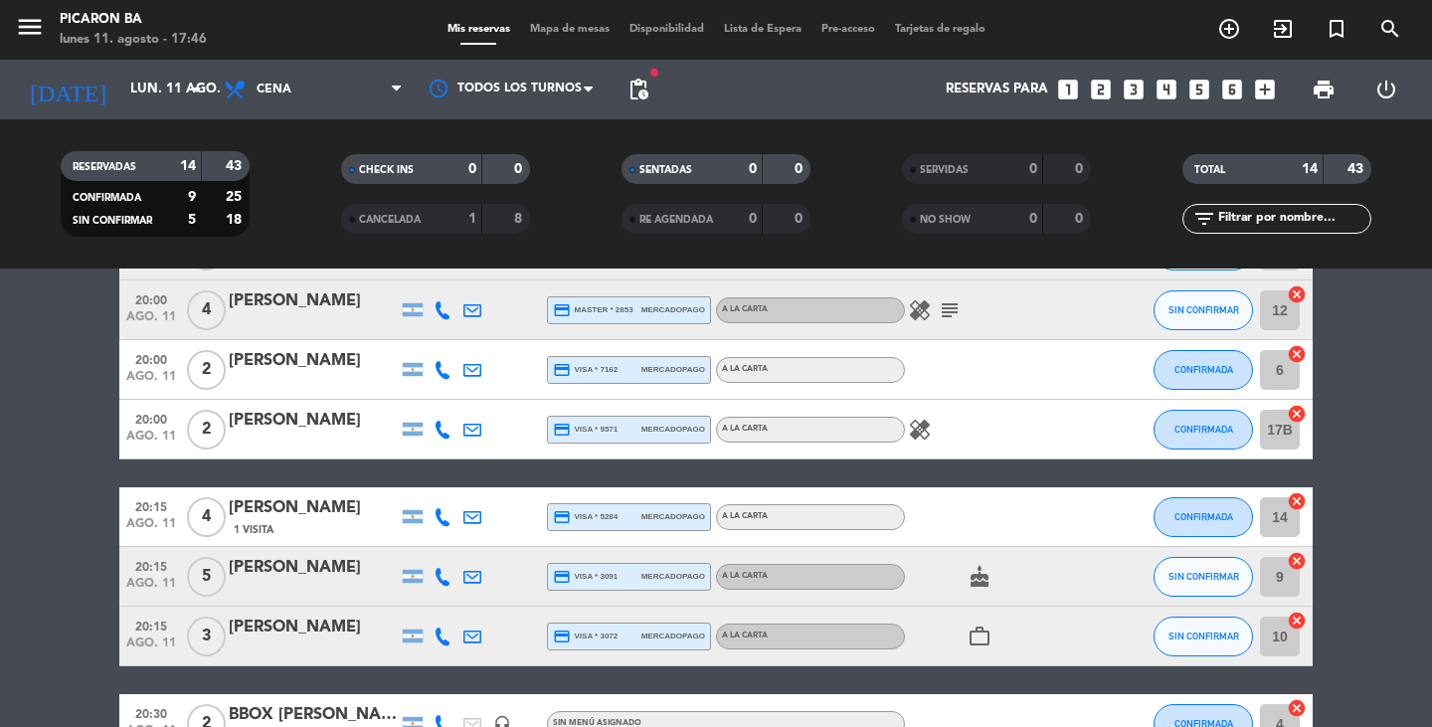
click at [435, 575] on icon at bounding box center [442, 577] width 18 height 18
click at [437, 651] on div at bounding box center [443, 635] width 30 height 59
click at [439, 638] on icon at bounding box center [442, 636] width 18 height 18
click at [1166, 625] on button "SIN CONFIRMAR" at bounding box center [1202, 636] width 99 height 40
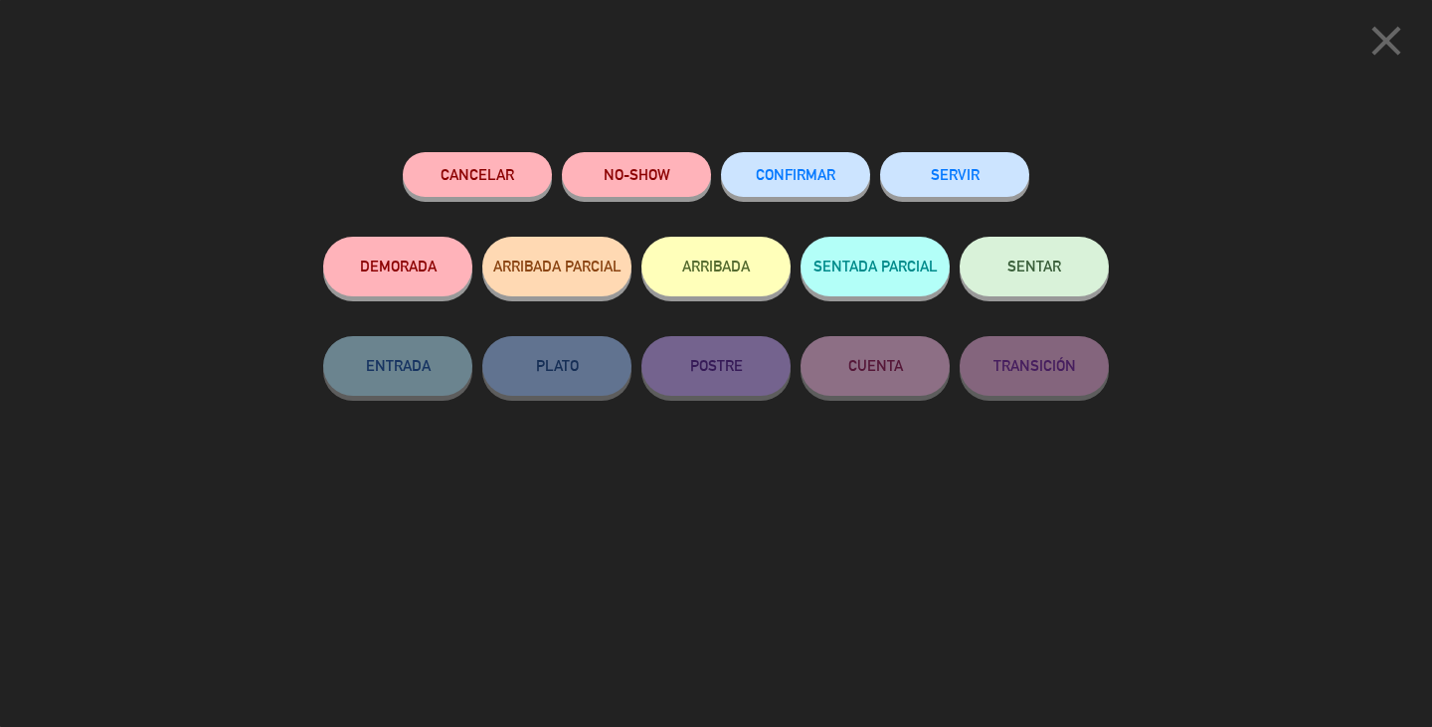
click at [814, 159] on button "CONFIRMAR" at bounding box center [795, 174] width 149 height 45
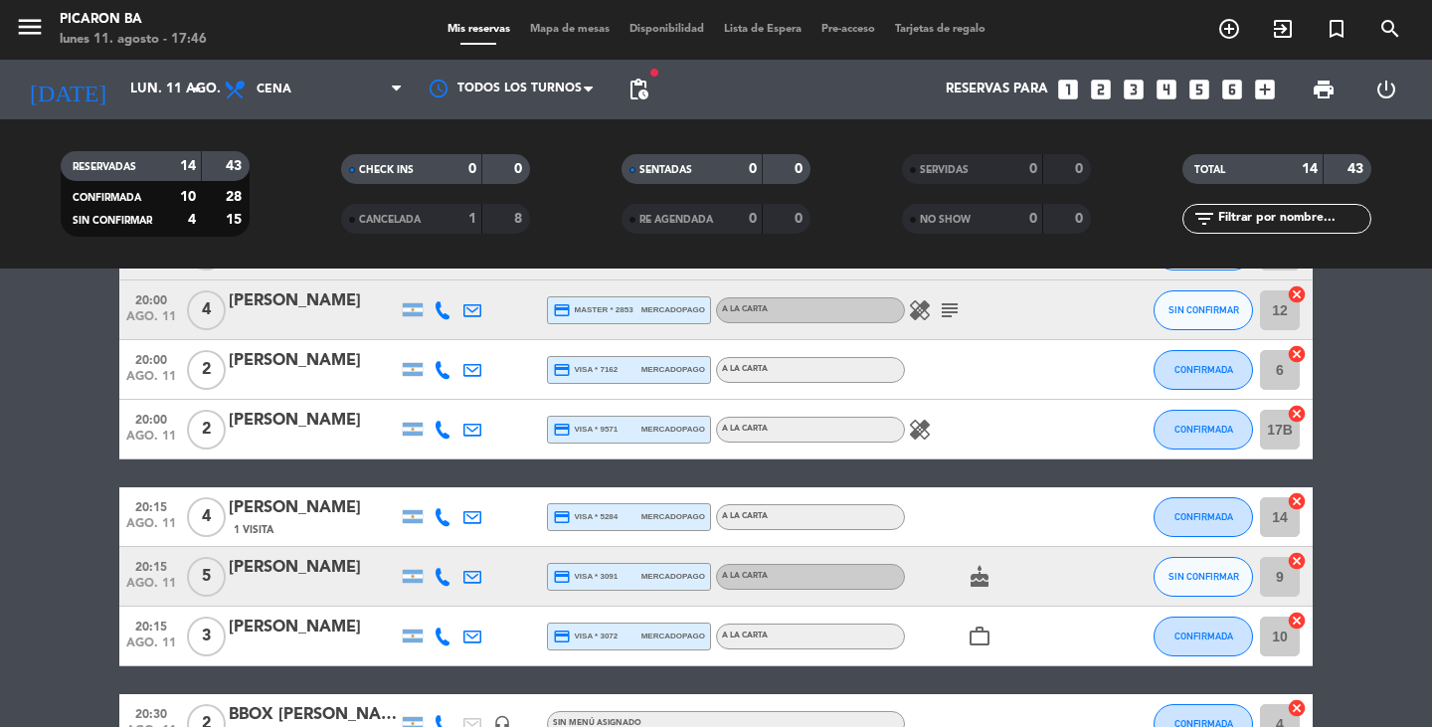
click at [1421, 580] on bookings-row "20:00 [DATE] 2 Constanza Aguero credit_card visa * 2678 mercadopago A LA CARTA …" at bounding box center [716, 620] width 1432 height 919
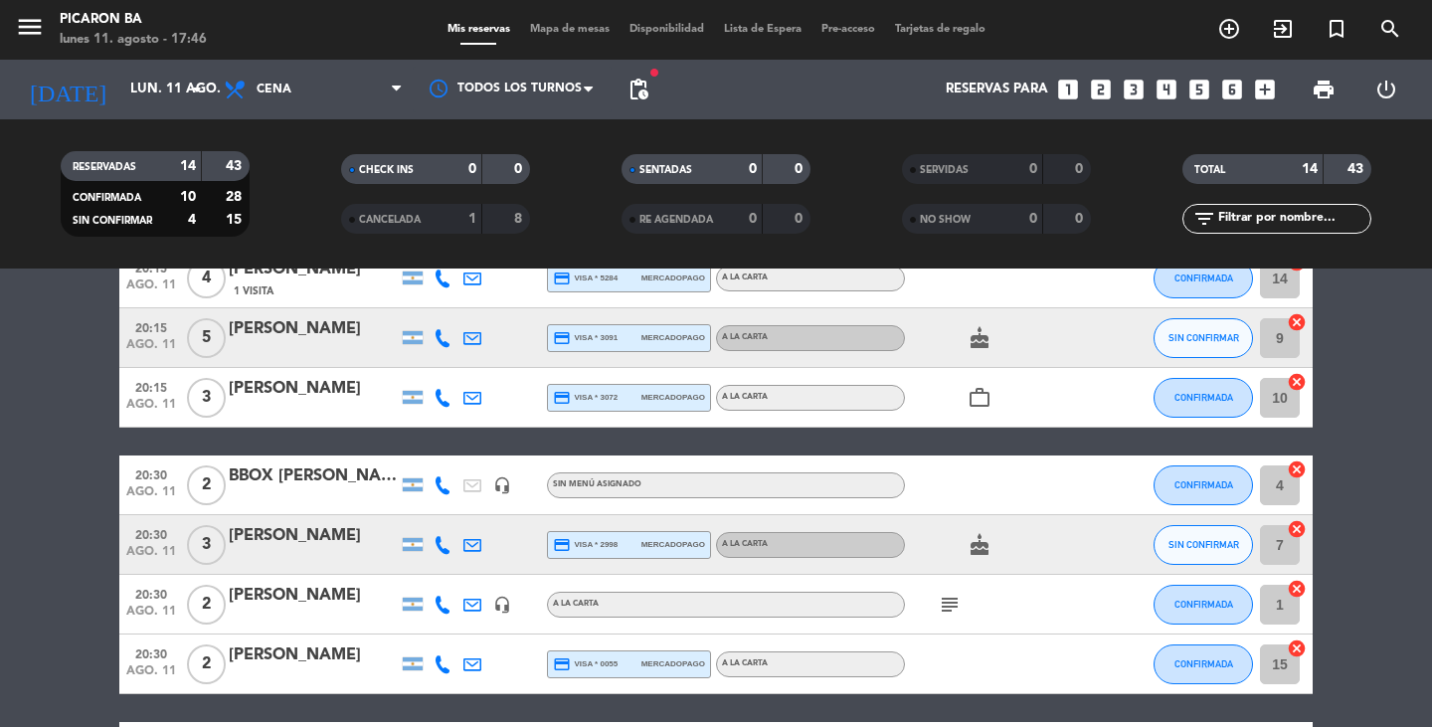
scroll to position [477, 0]
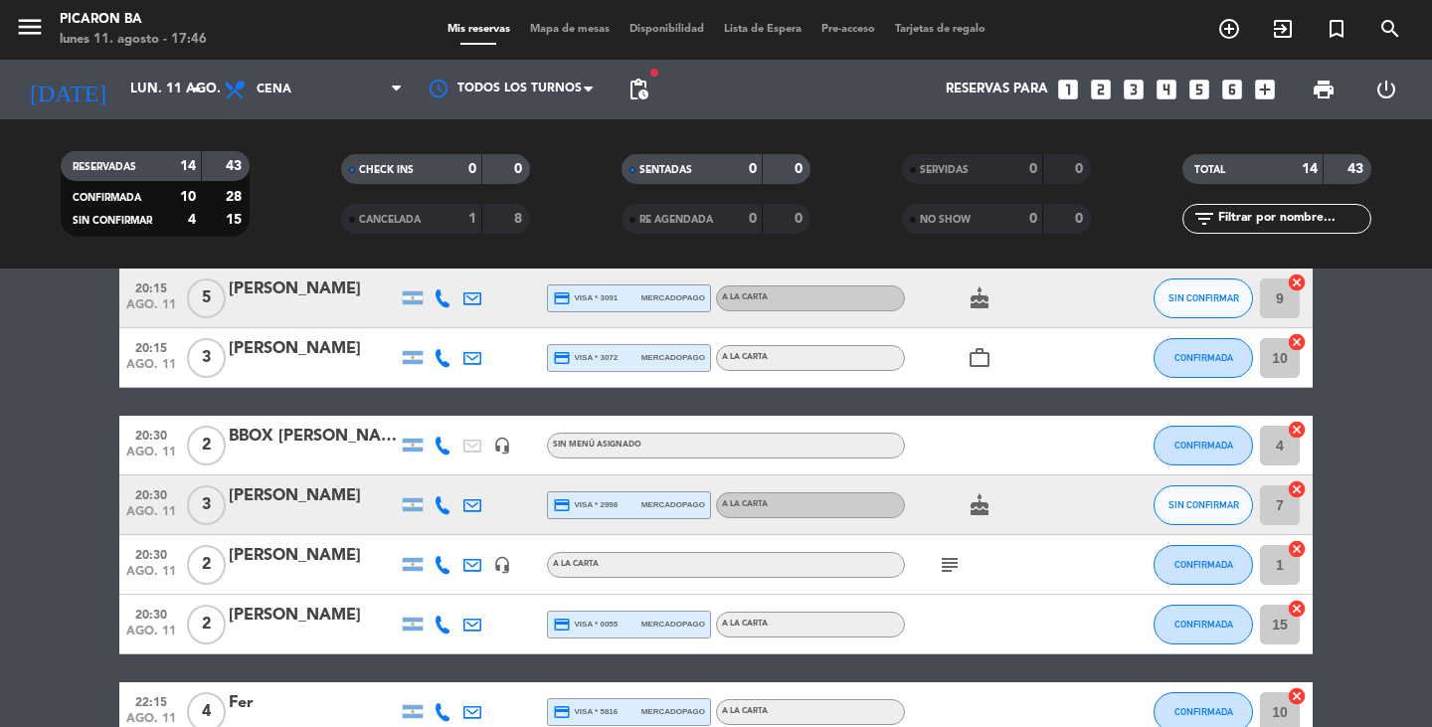
click at [445, 503] on icon at bounding box center [442, 505] width 18 height 18
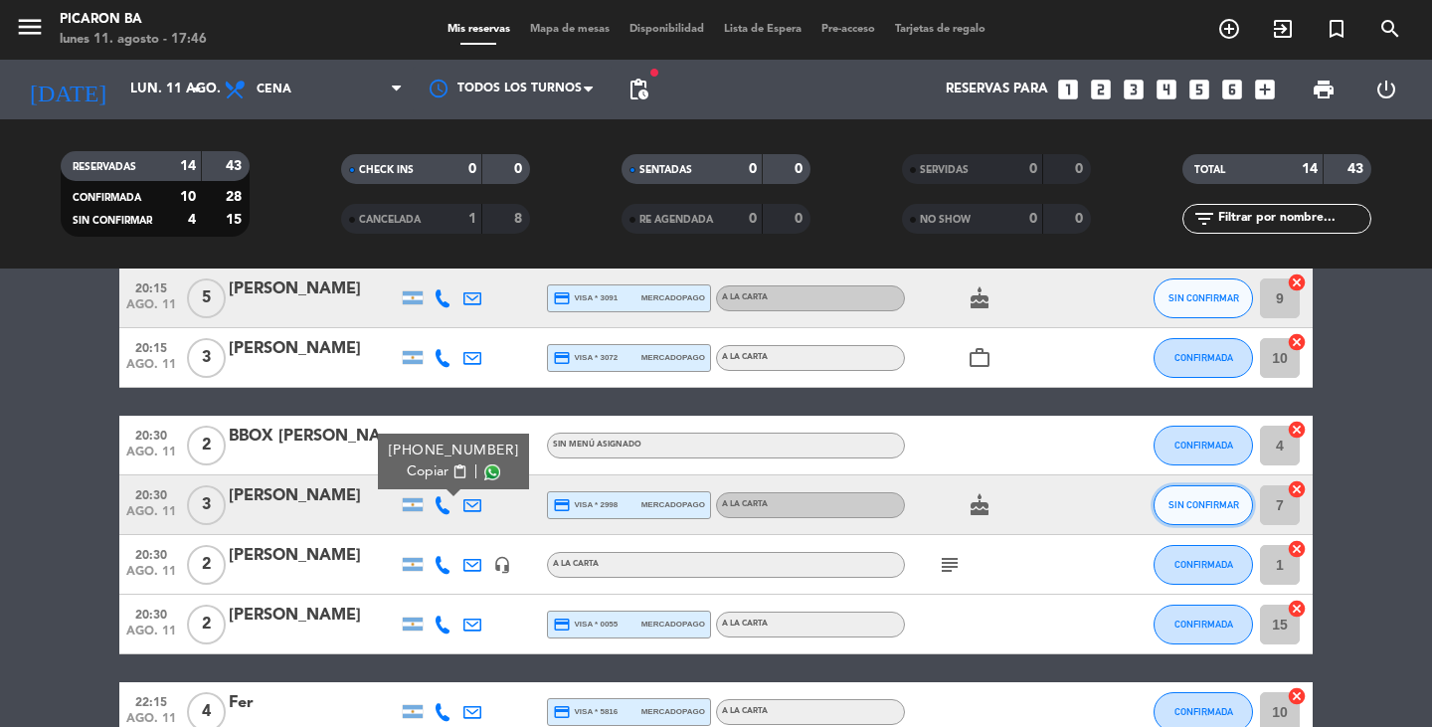
click at [1207, 506] on span "SIN CONFIRMAR" at bounding box center [1203, 504] width 71 height 11
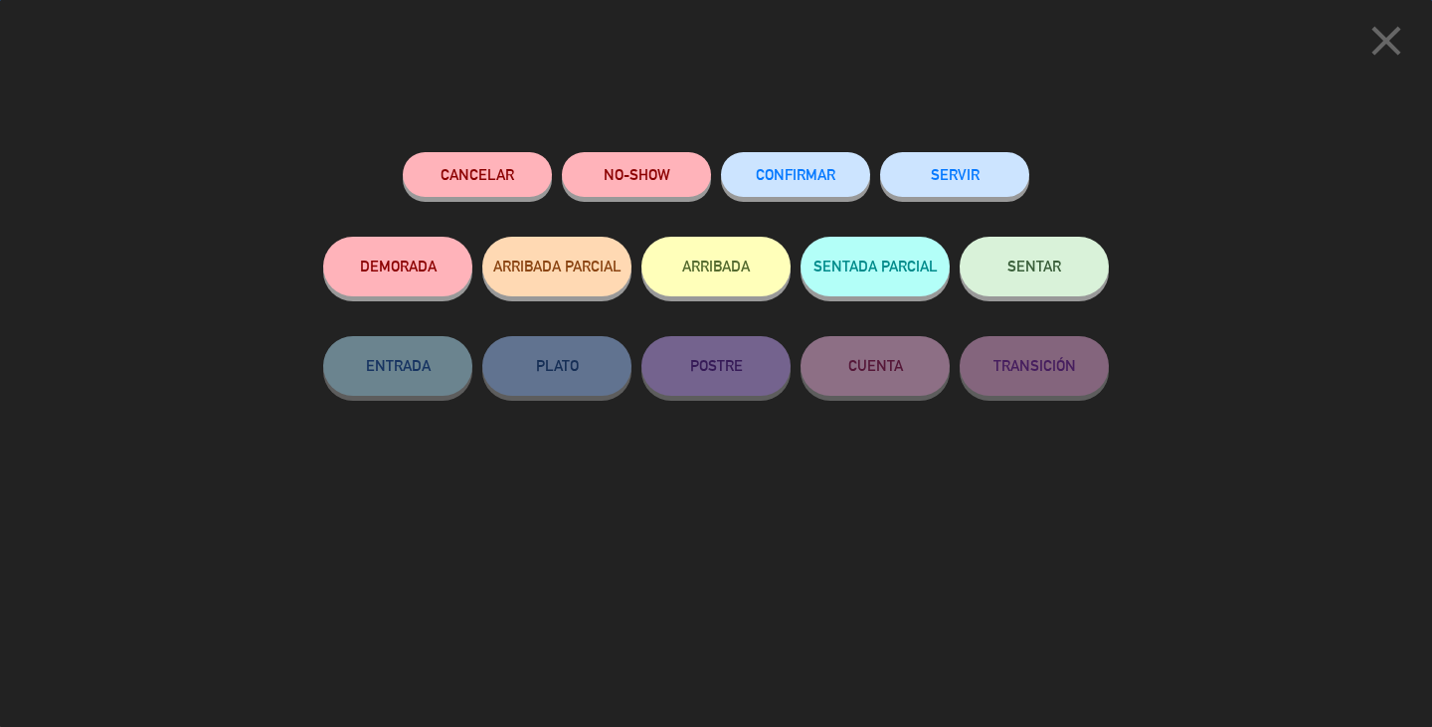
click at [840, 178] on button "CONFIRMAR" at bounding box center [795, 174] width 149 height 45
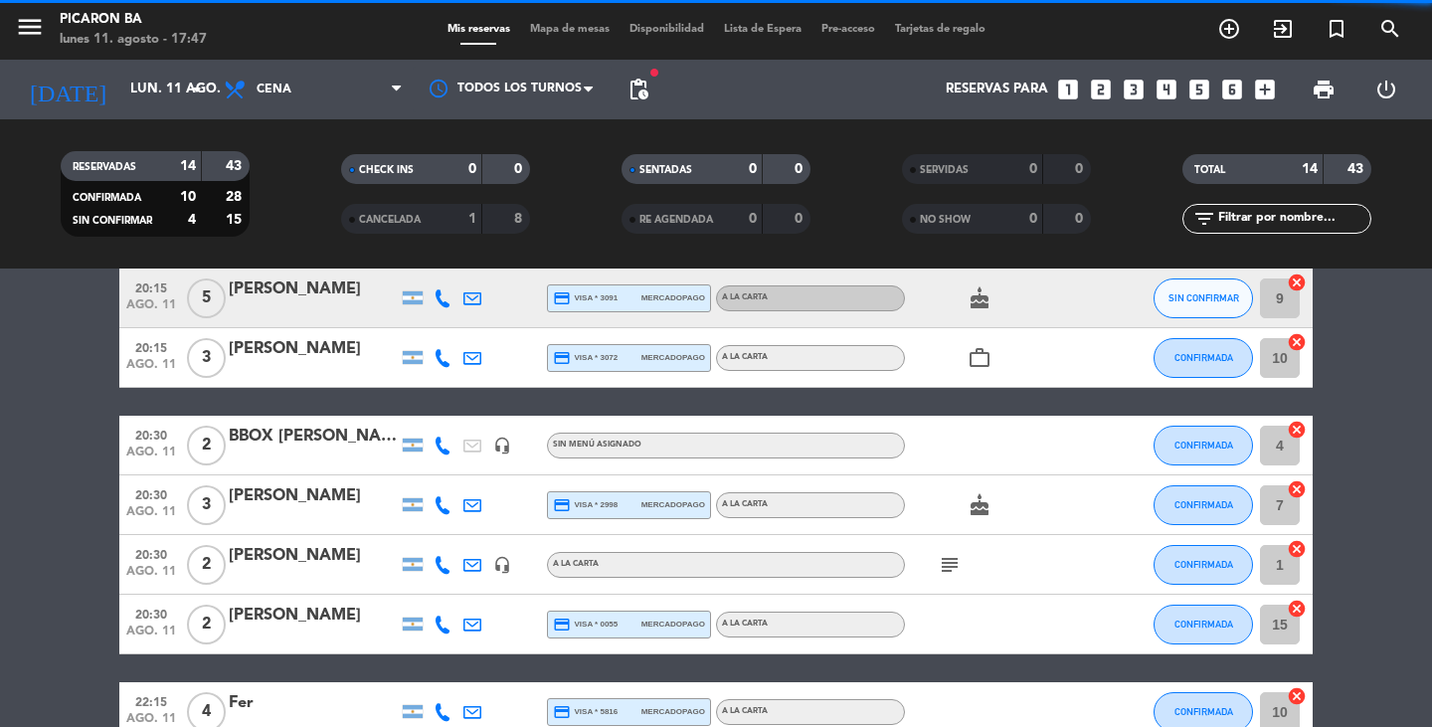
click at [1362, 427] on bookings-row "20:00 [DATE] 2 Constanza Aguero credit_card visa * 2678 mercadopago A LA CARTA …" at bounding box center [716, 342] width 1432 height 919
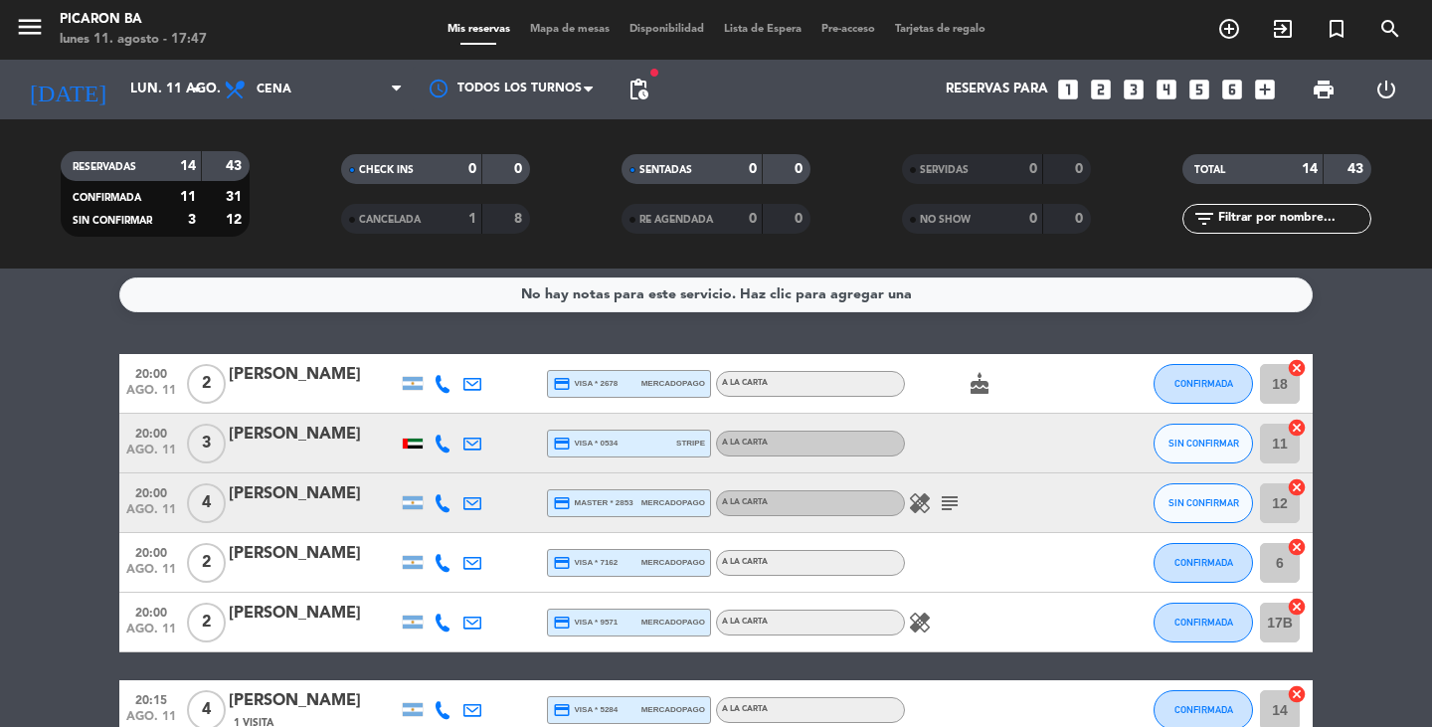
scroll to position [0, 0]
